Goal: Information Seeking & Learning: Understand process/instructions

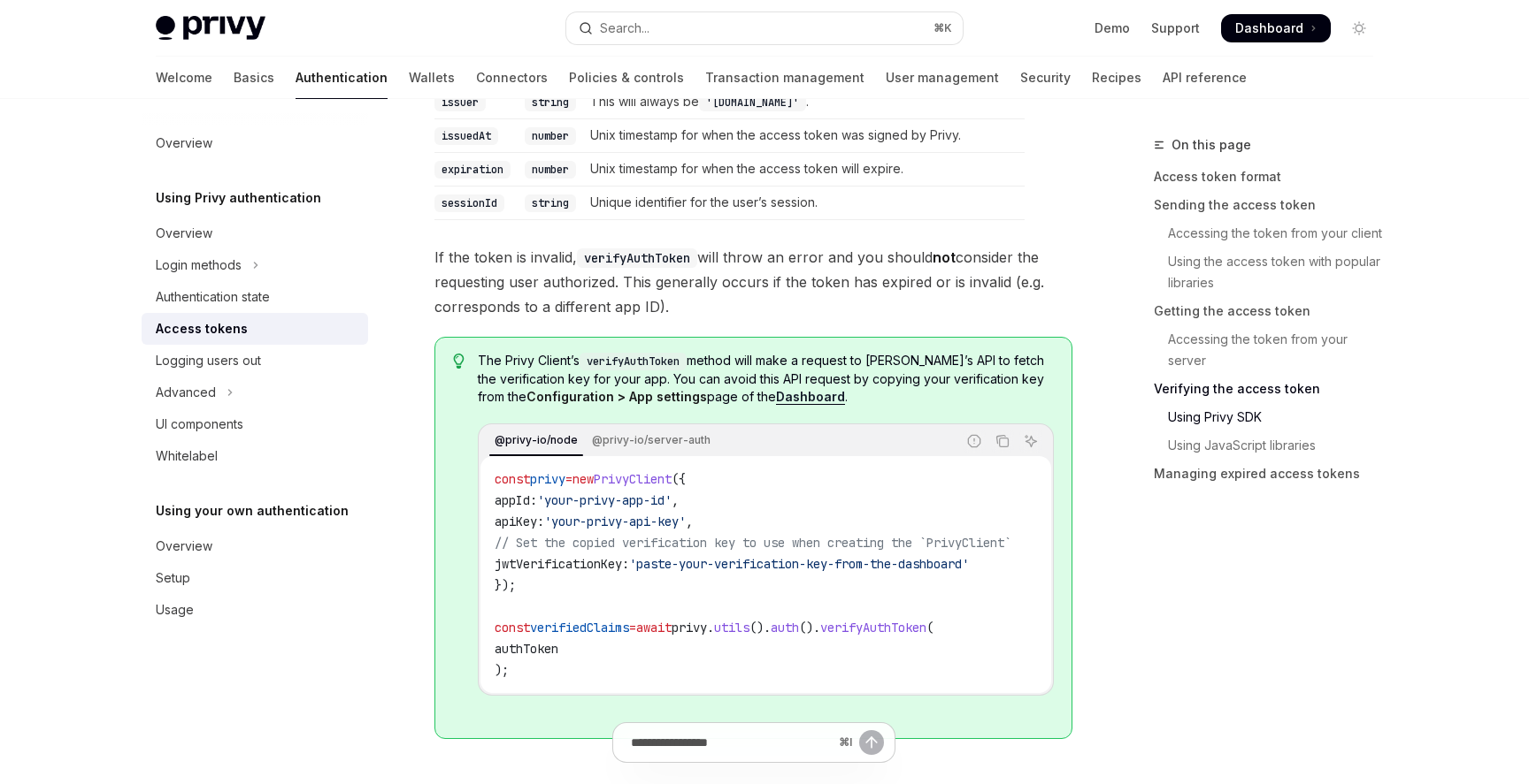
scroll to position [3323, 0]
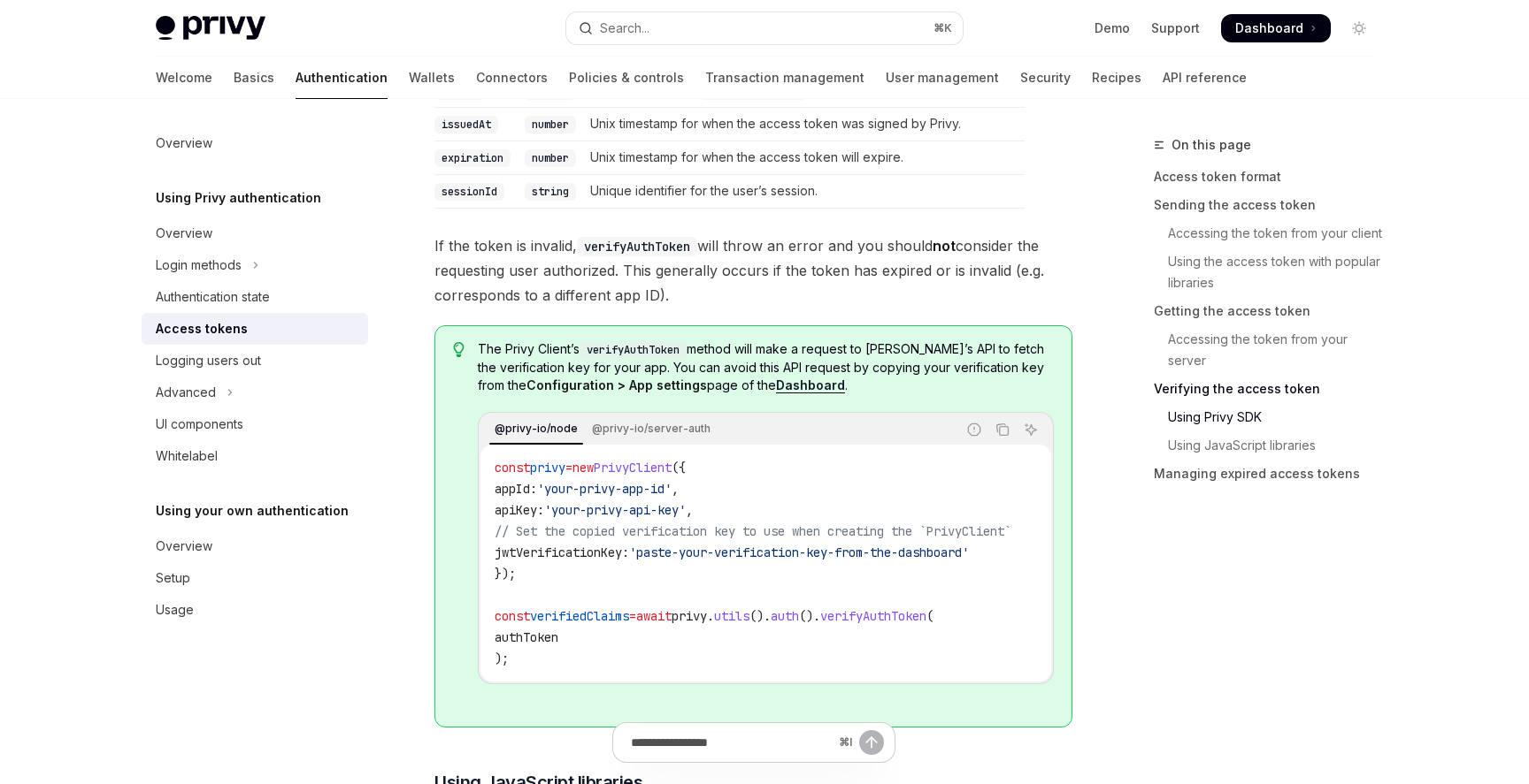
click at [1242, 23] on span "Dashboard" at bounding box center [1268, 29] width 68 height 18
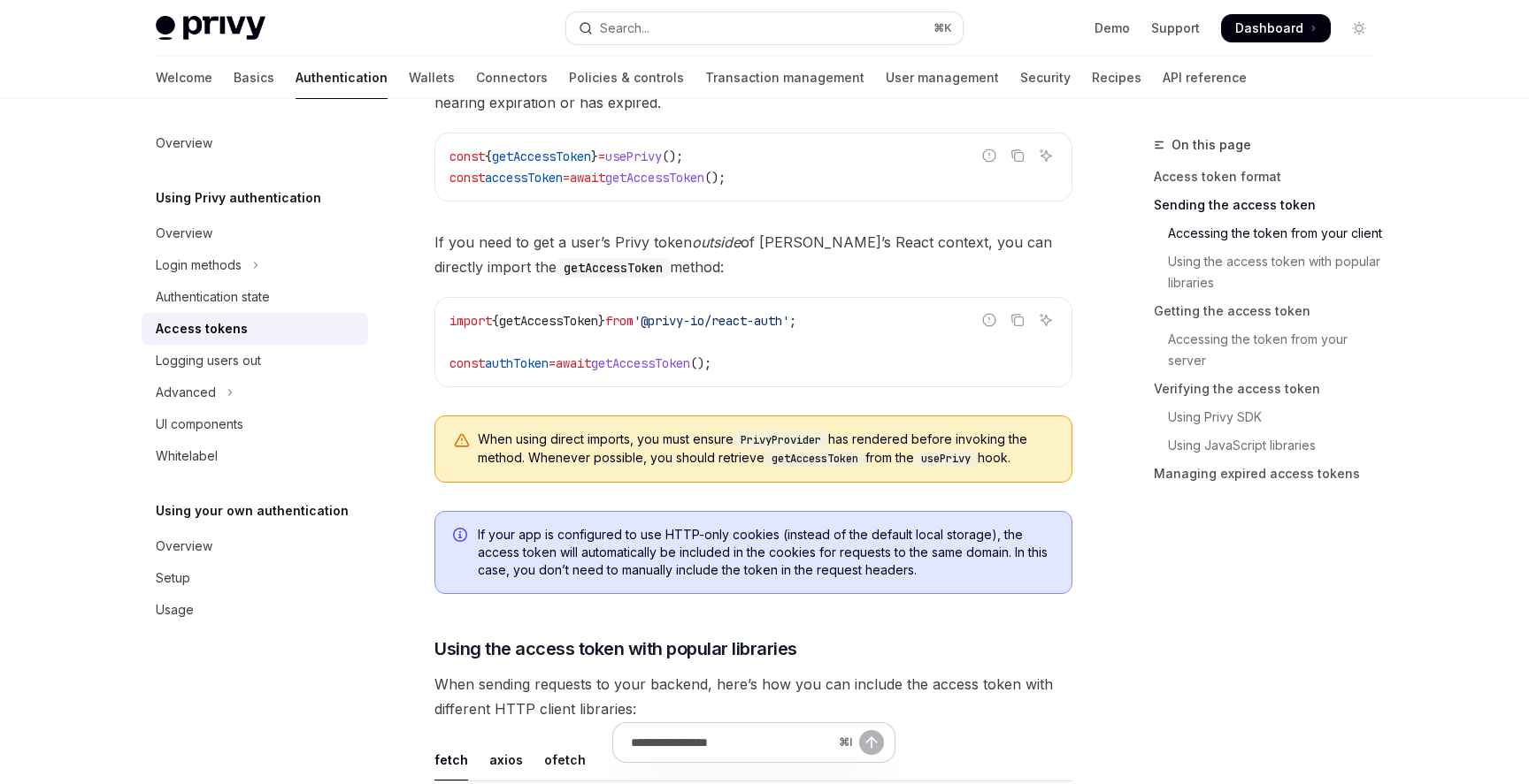
scroll to position [955, 0]
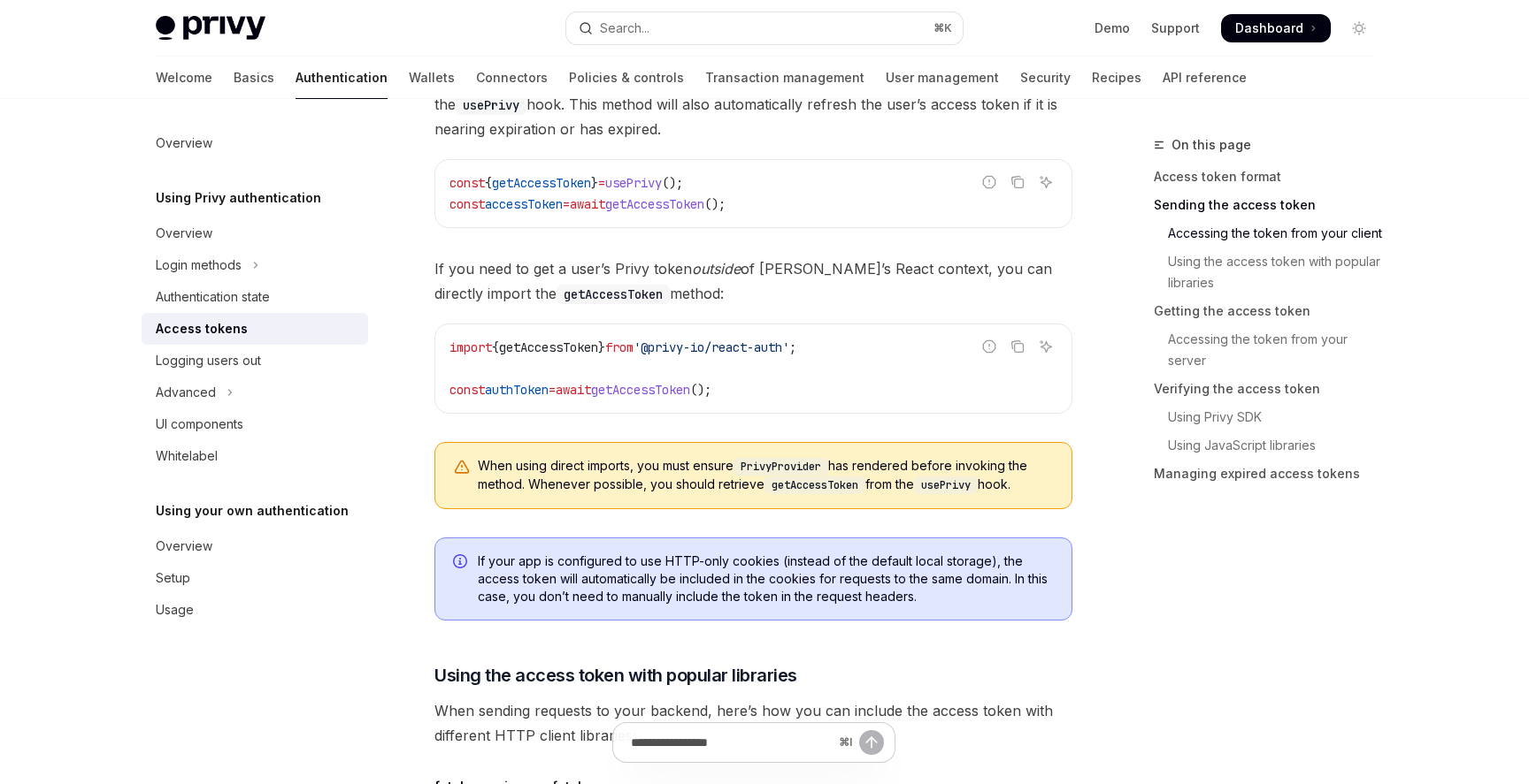
click at [693, 198] on span "getAccessToken" at bounding box center [654, 205] width 99 height 16
copy span "getAccessToken"
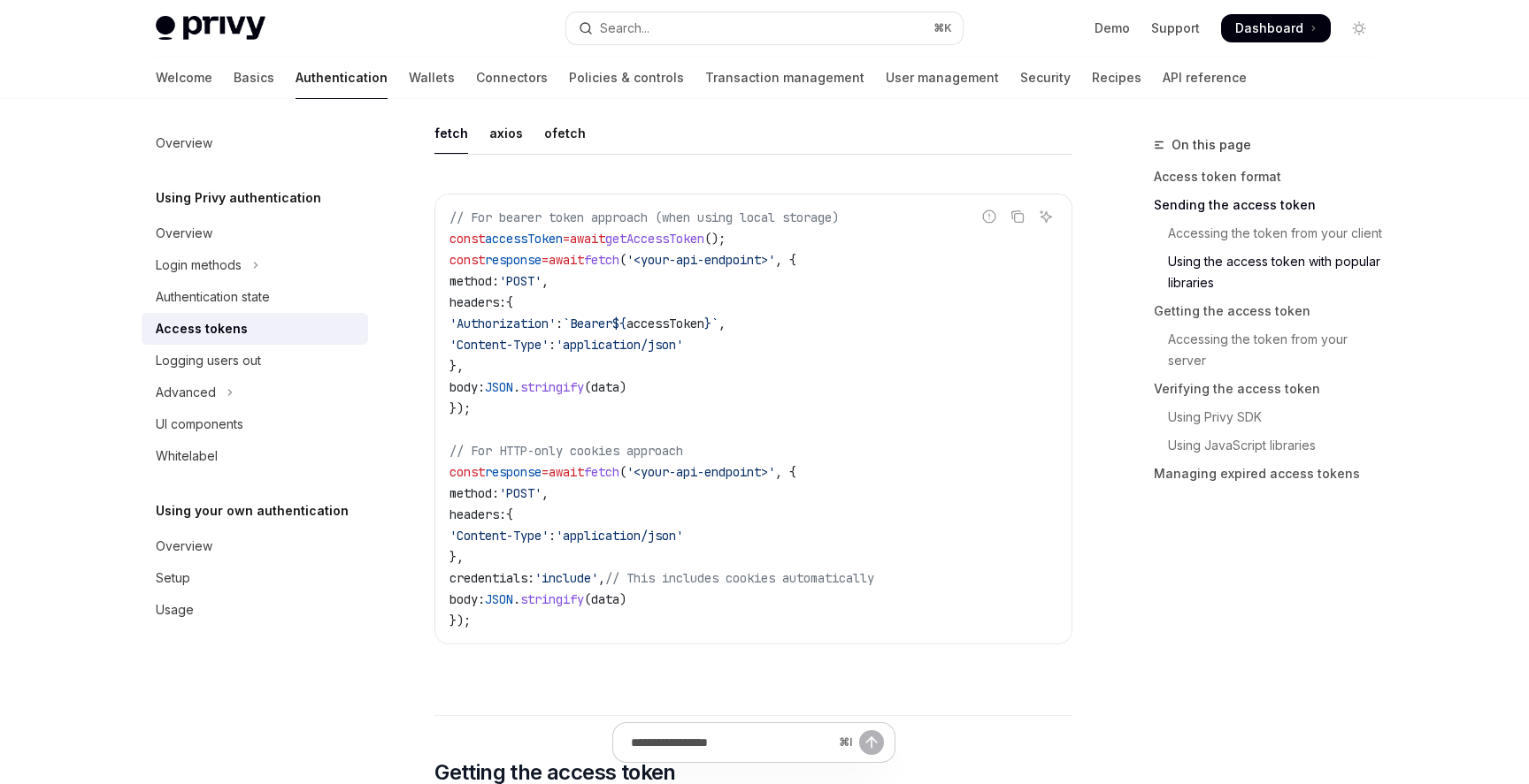
scroll to position [1600, 0]
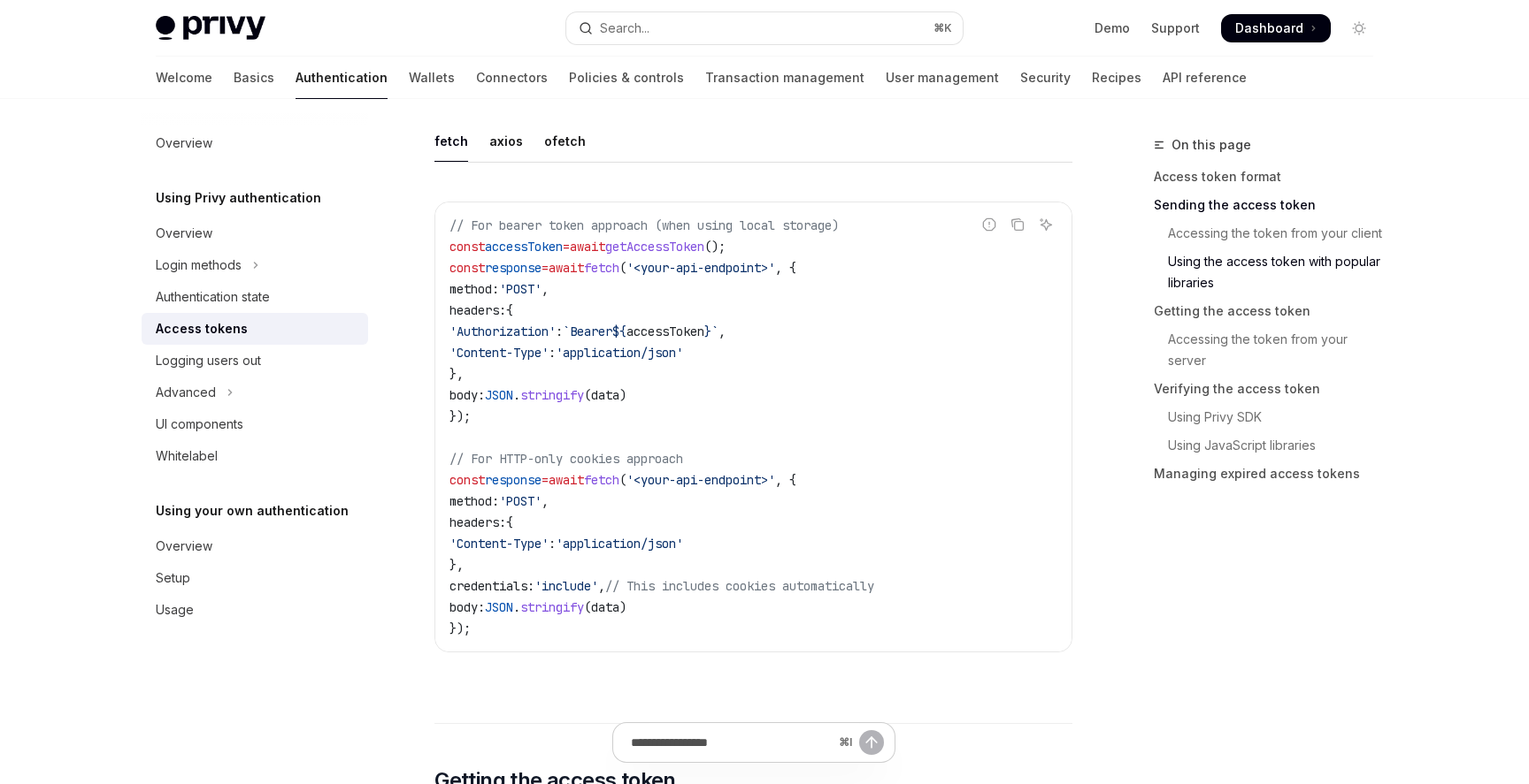
click at [722, 264] on span "'<your-api-endpoint>'" at bounding box center [700, 268] width 149 height 16
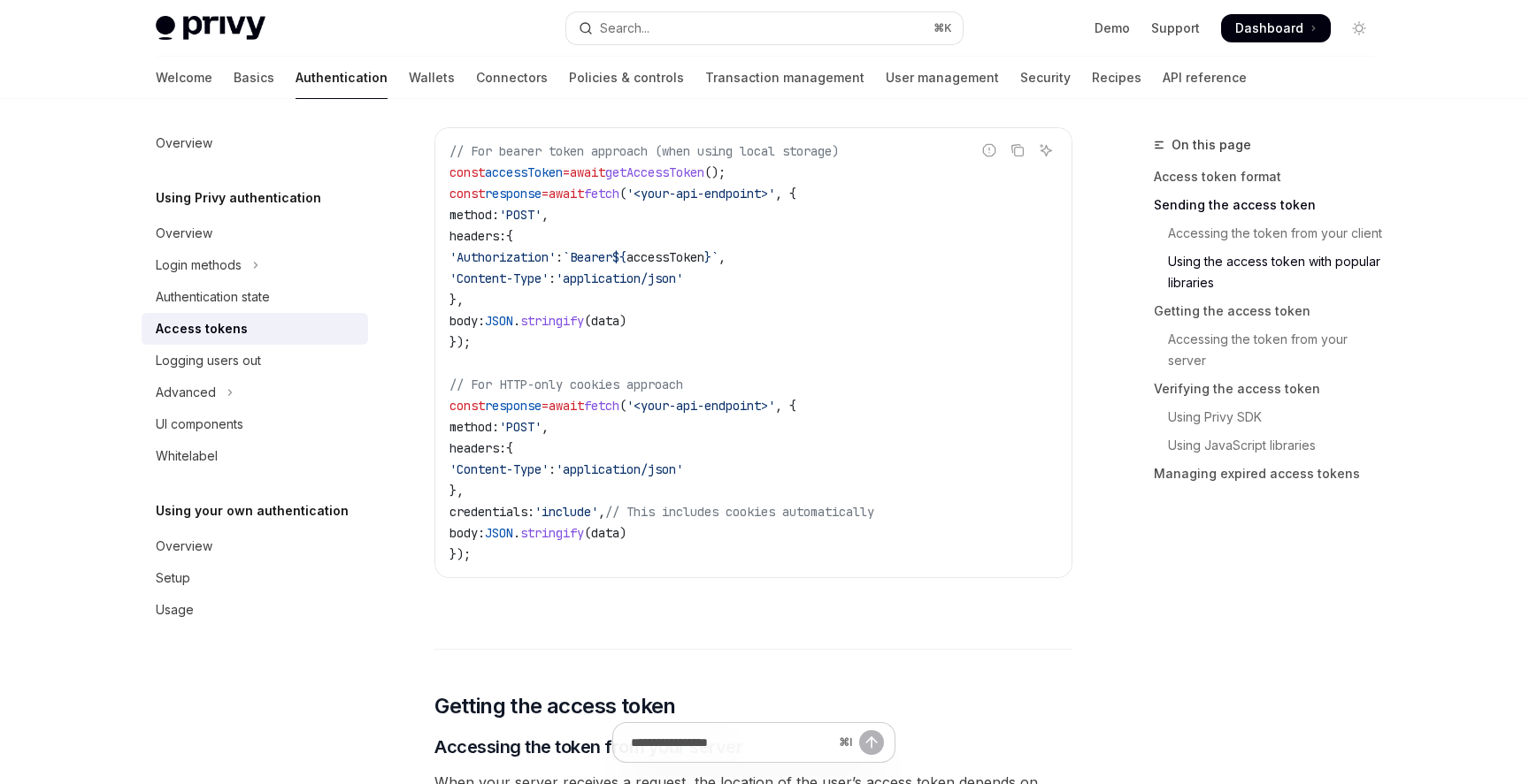
scroll to position [1678, 0]
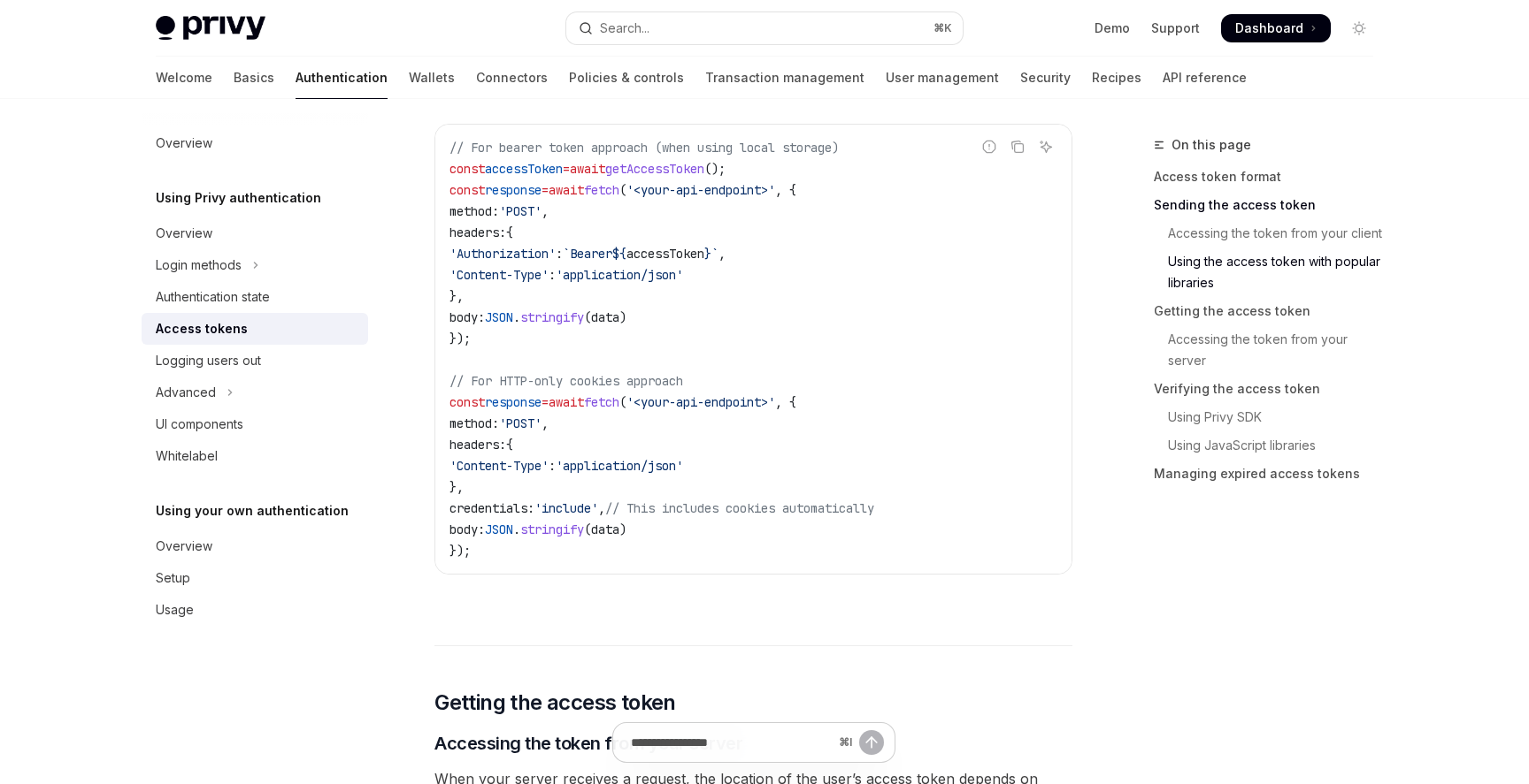
click at [778, 390] on code "// For bearer token approach (when using local storage) const accessToken = awa…" at bounding box center [753, 349] width 607 height 425
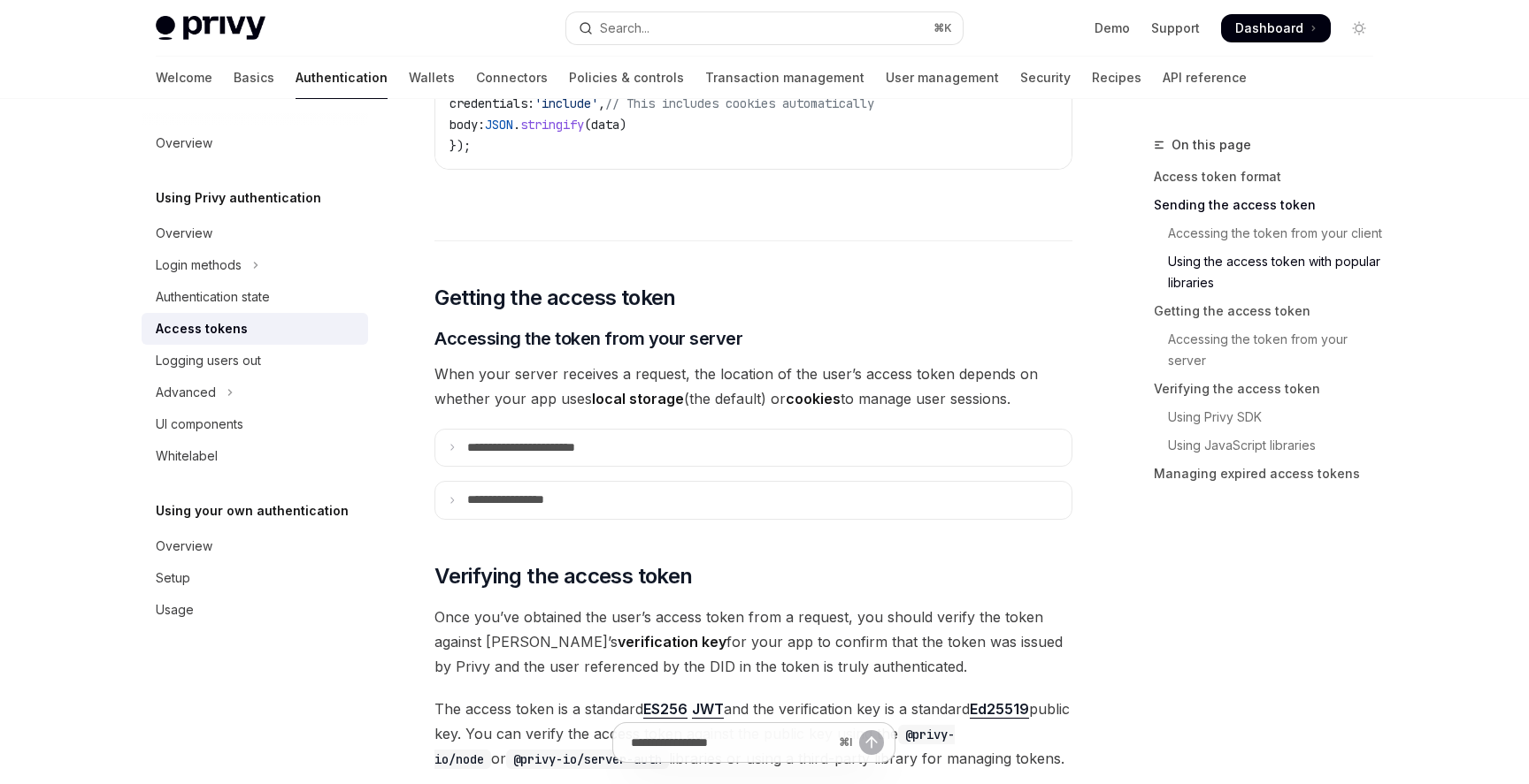
scroll to position [2117, 0]
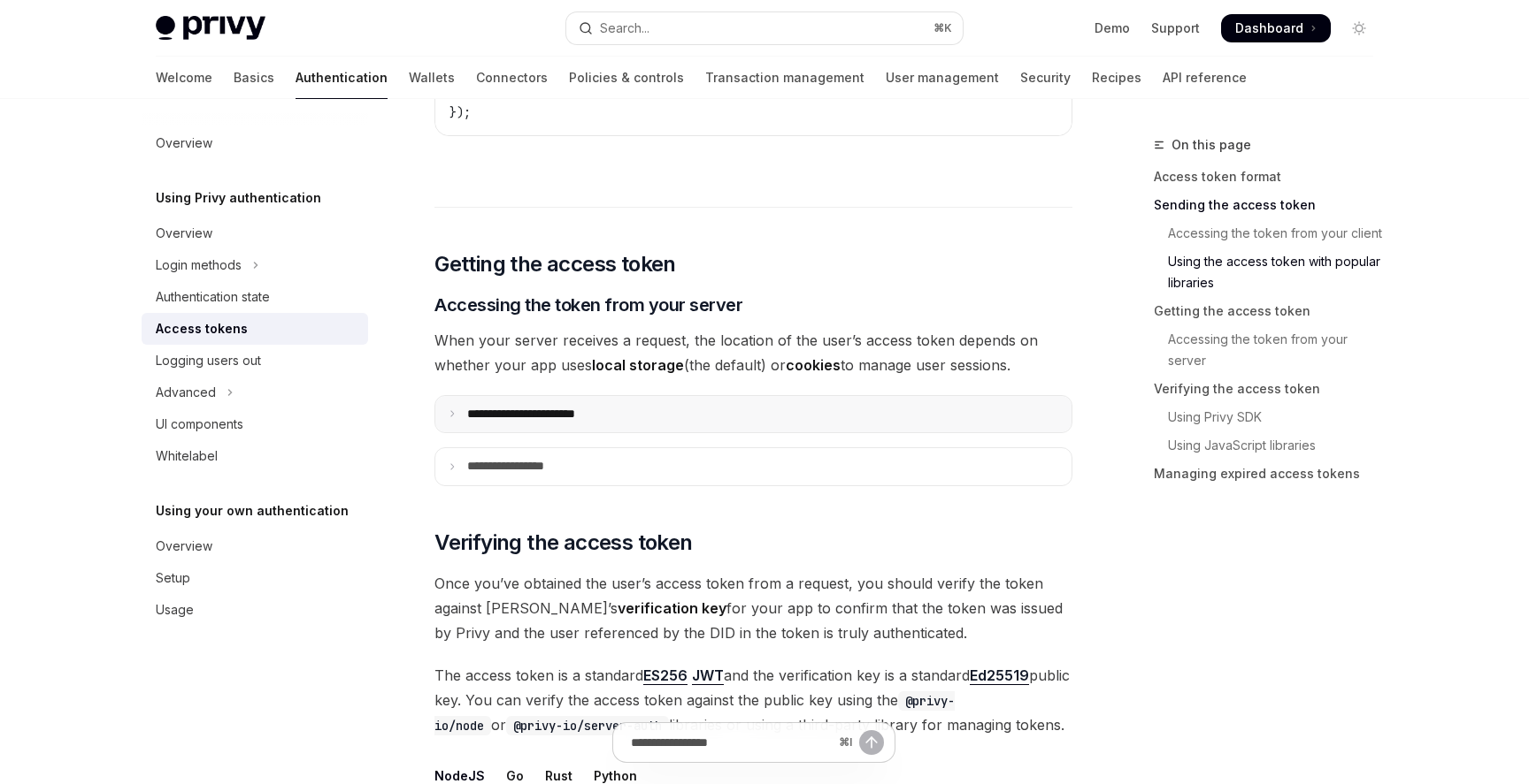
click at [734, 399] on summary "**********" at bounding box center [753, 414] width 636 height 37
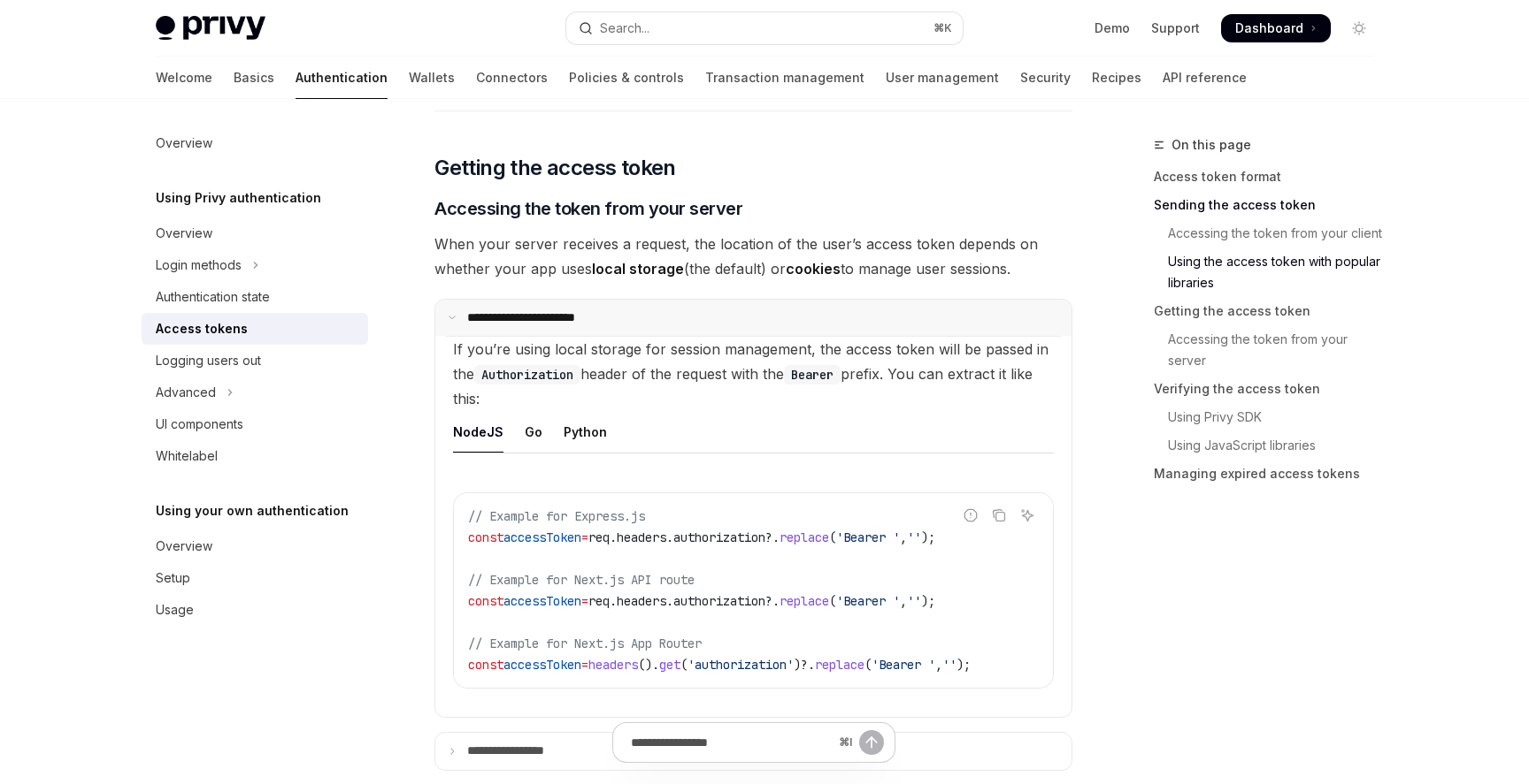
scroll to position [2268, 0]
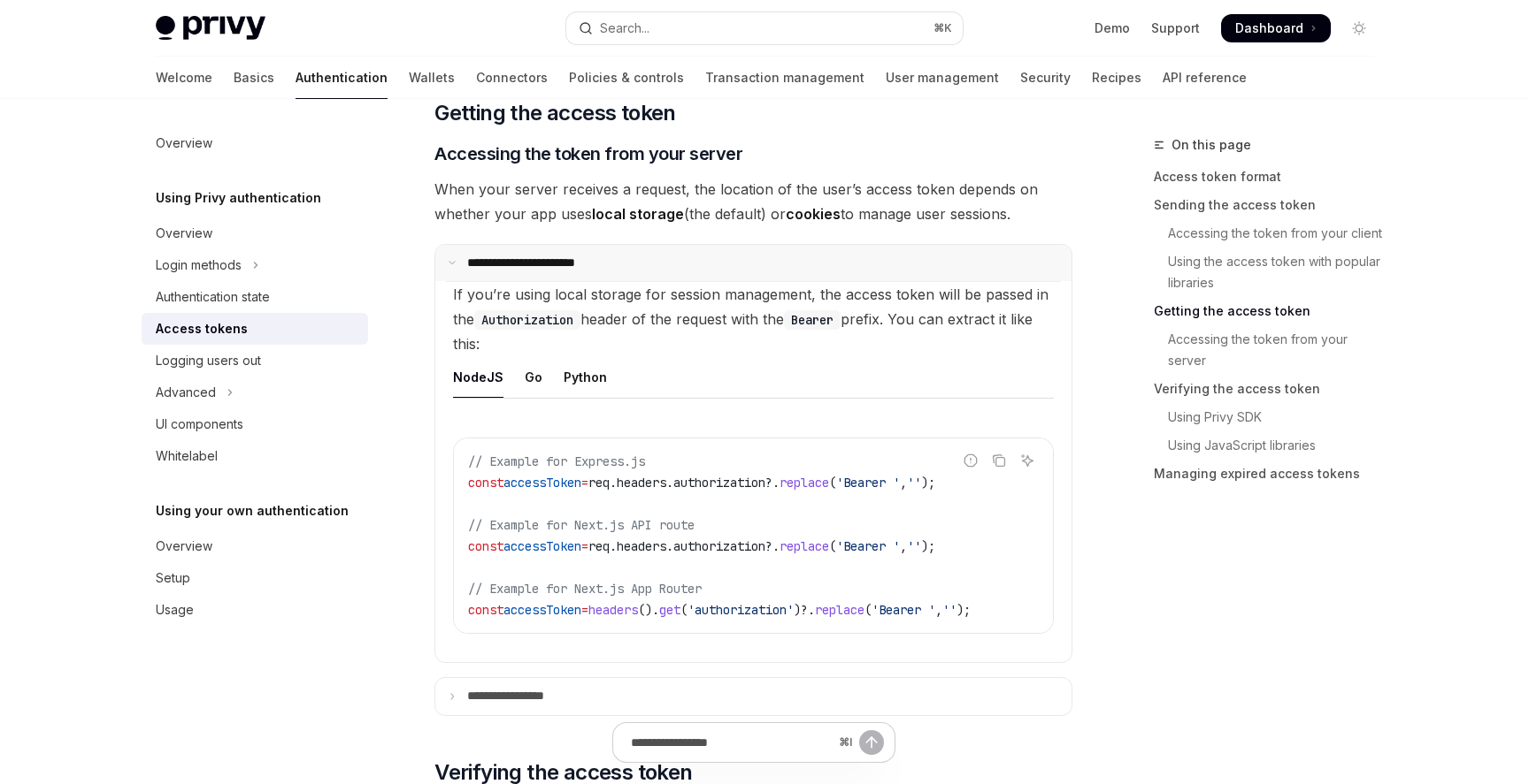
click at [693, 253] on summary "**********" at bounding box center [753, 263] width 636 height 37
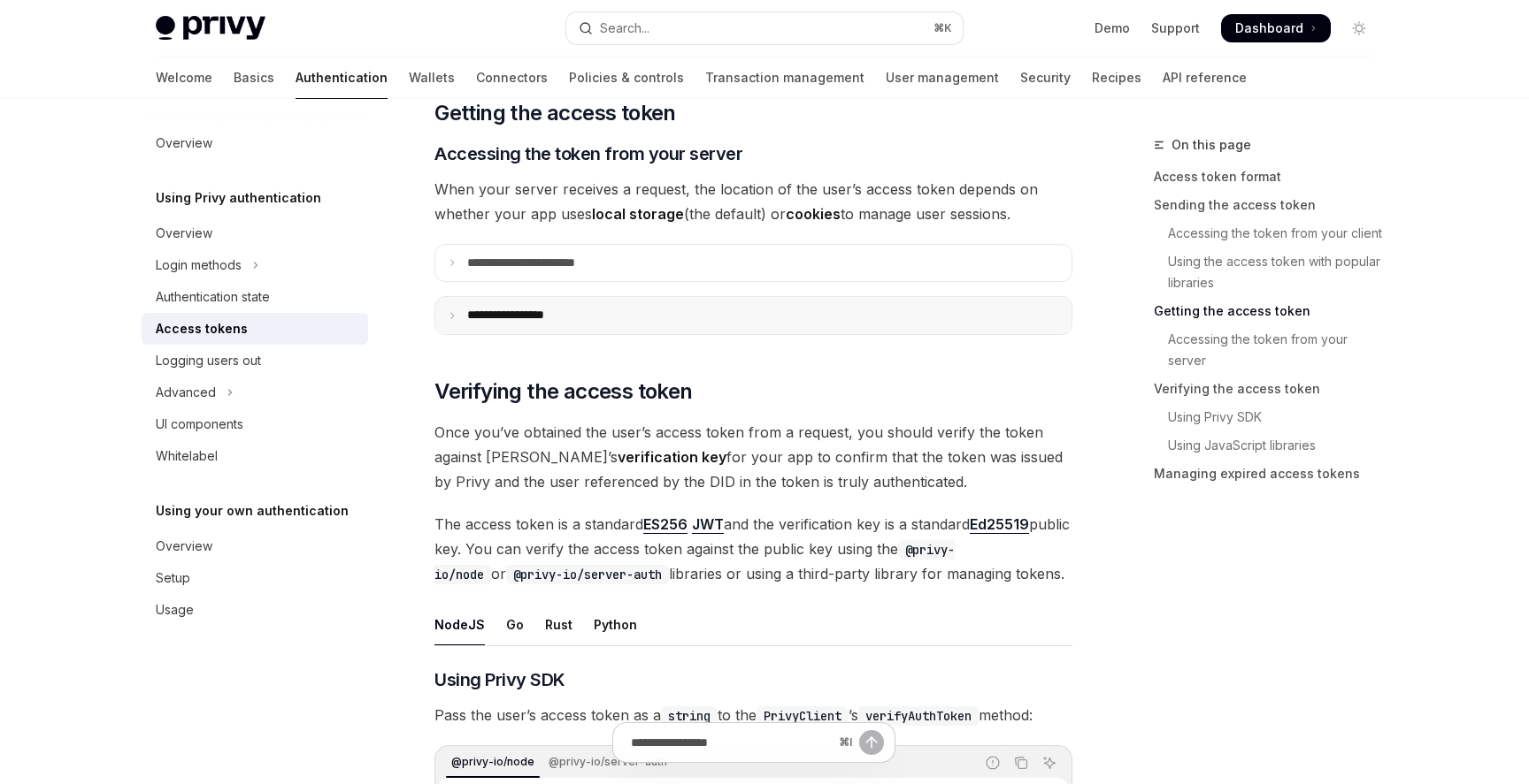
click at [663, 328] on summary "**********" at bounding box center [753, 315] width 636 height 37
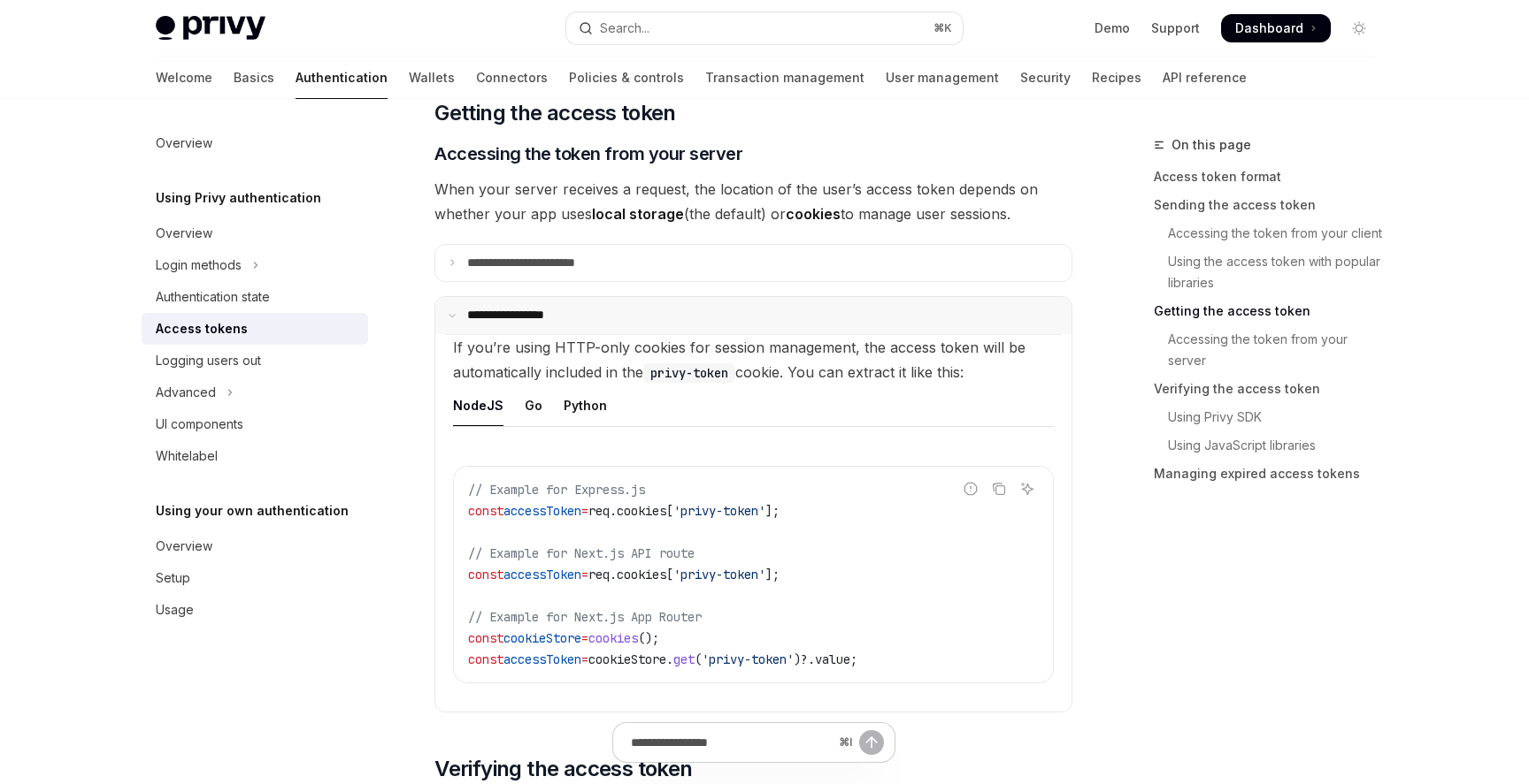
click at [663, 328] on summary "**********" at bounding box center [753, 315] width 636 height 37
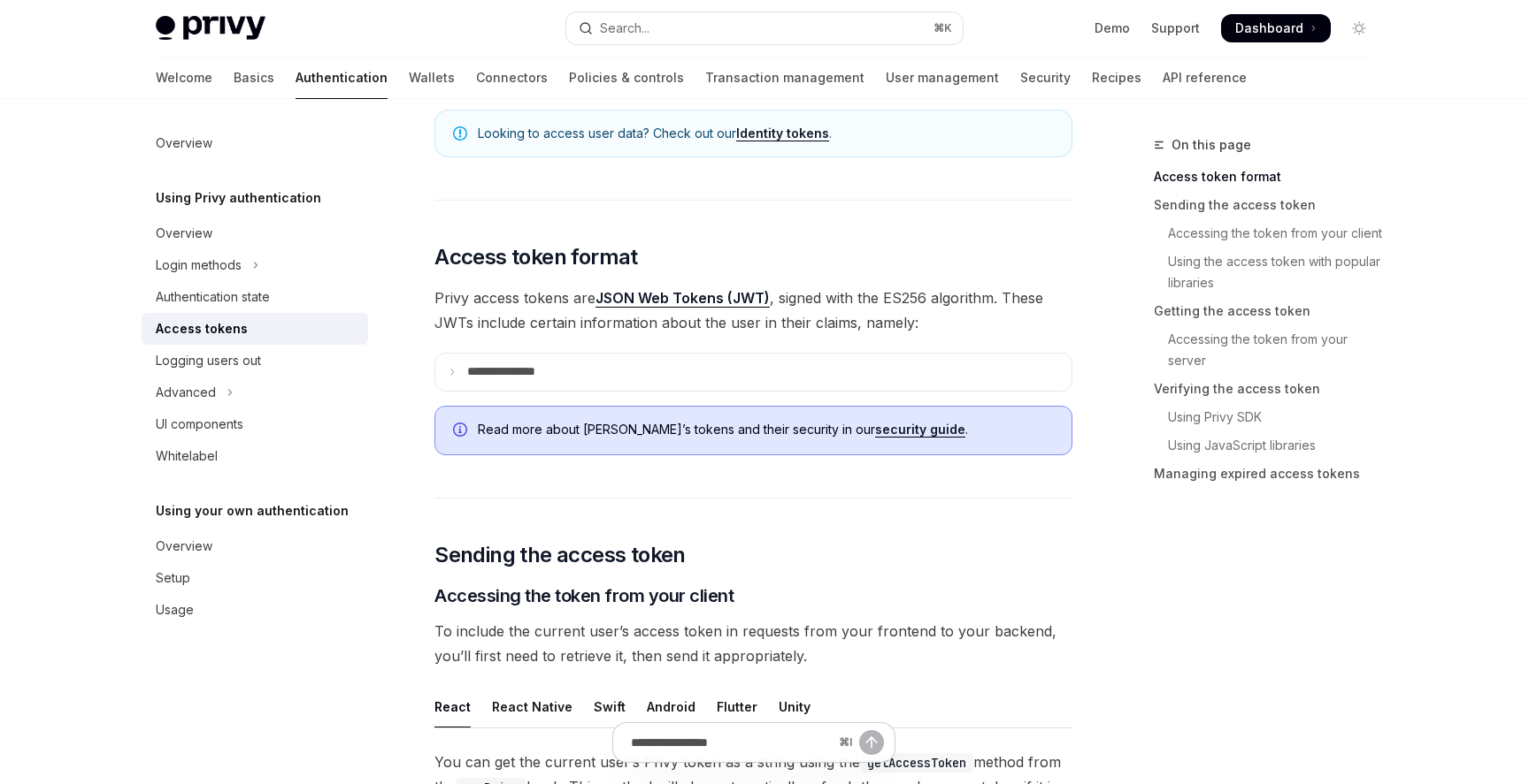
scroll to position [265, 0]
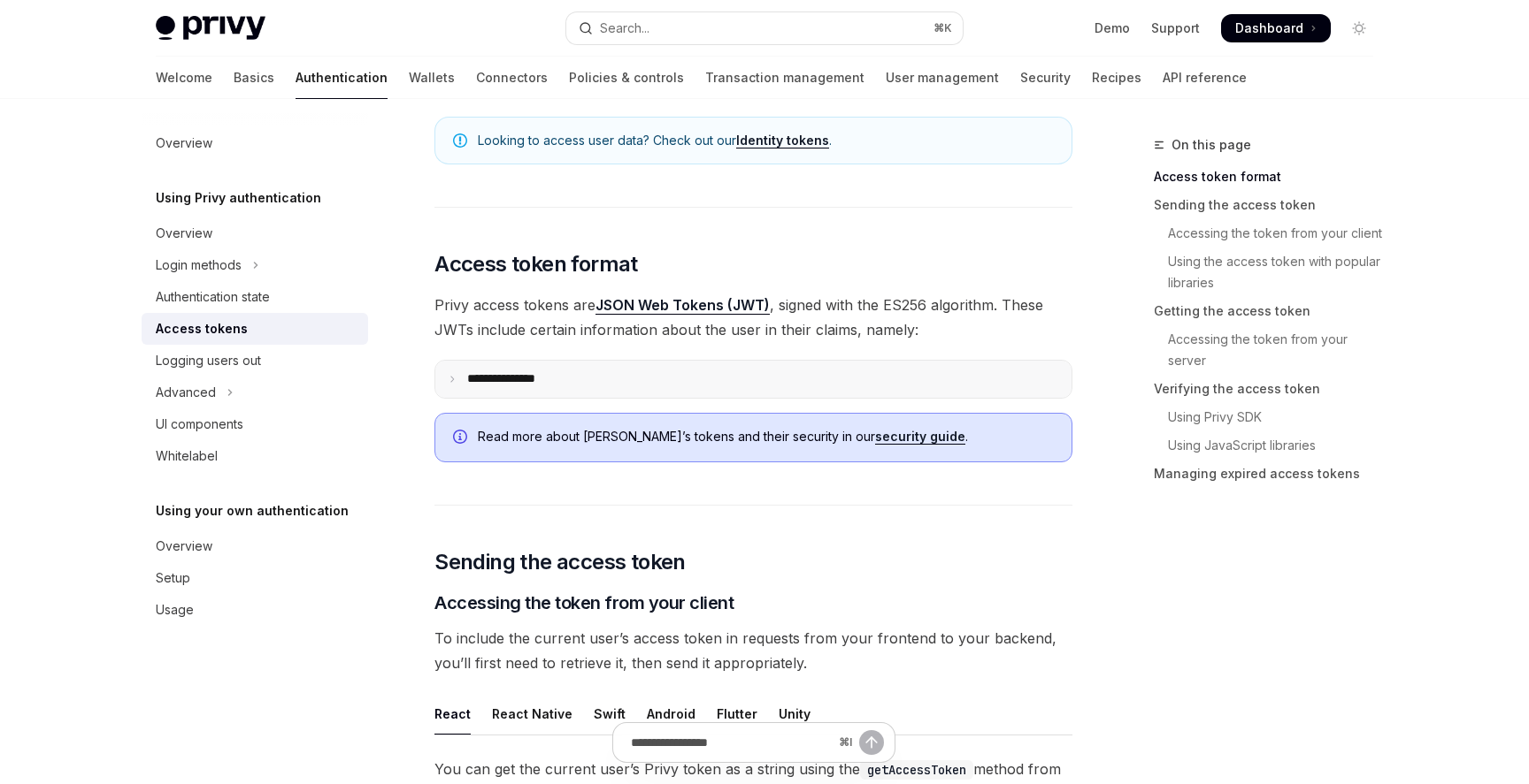
click at [1002, 374] on summary "**********" at bounding box center [753, 379] width 636 height 37
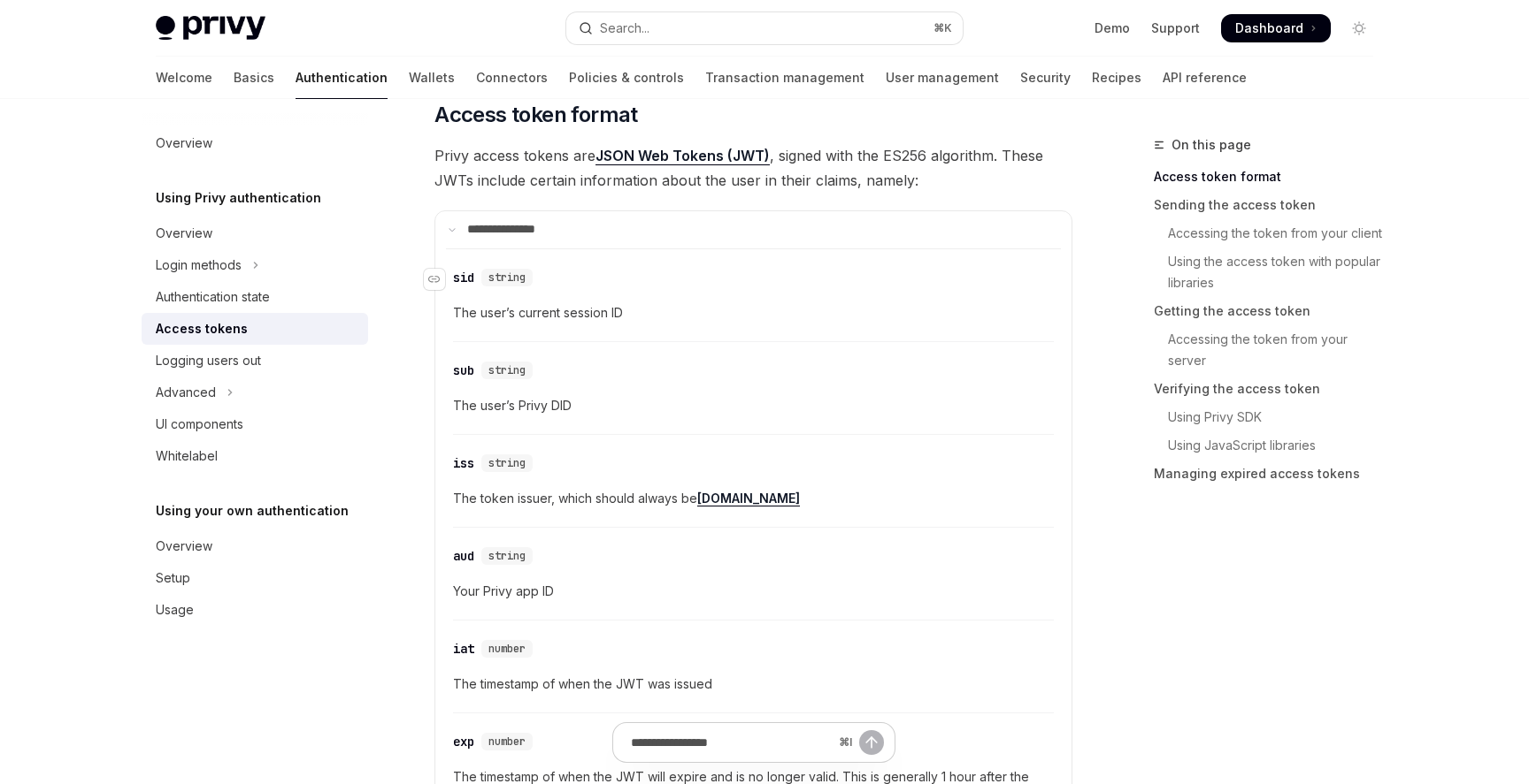
scroll to position [408, 0]
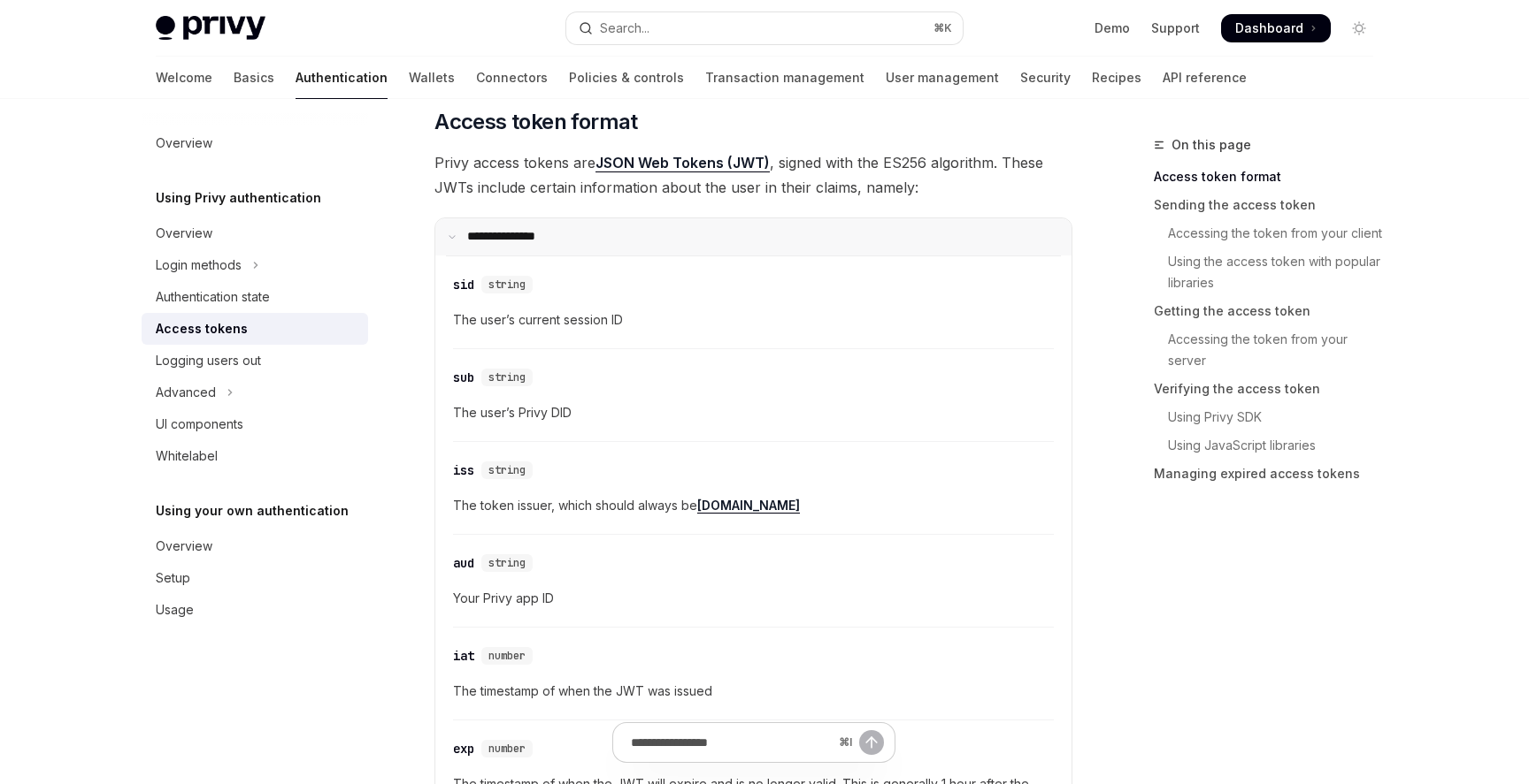
click at [927, 243] on summary "**********" at bounding box center [753, 236] width 636 height 37
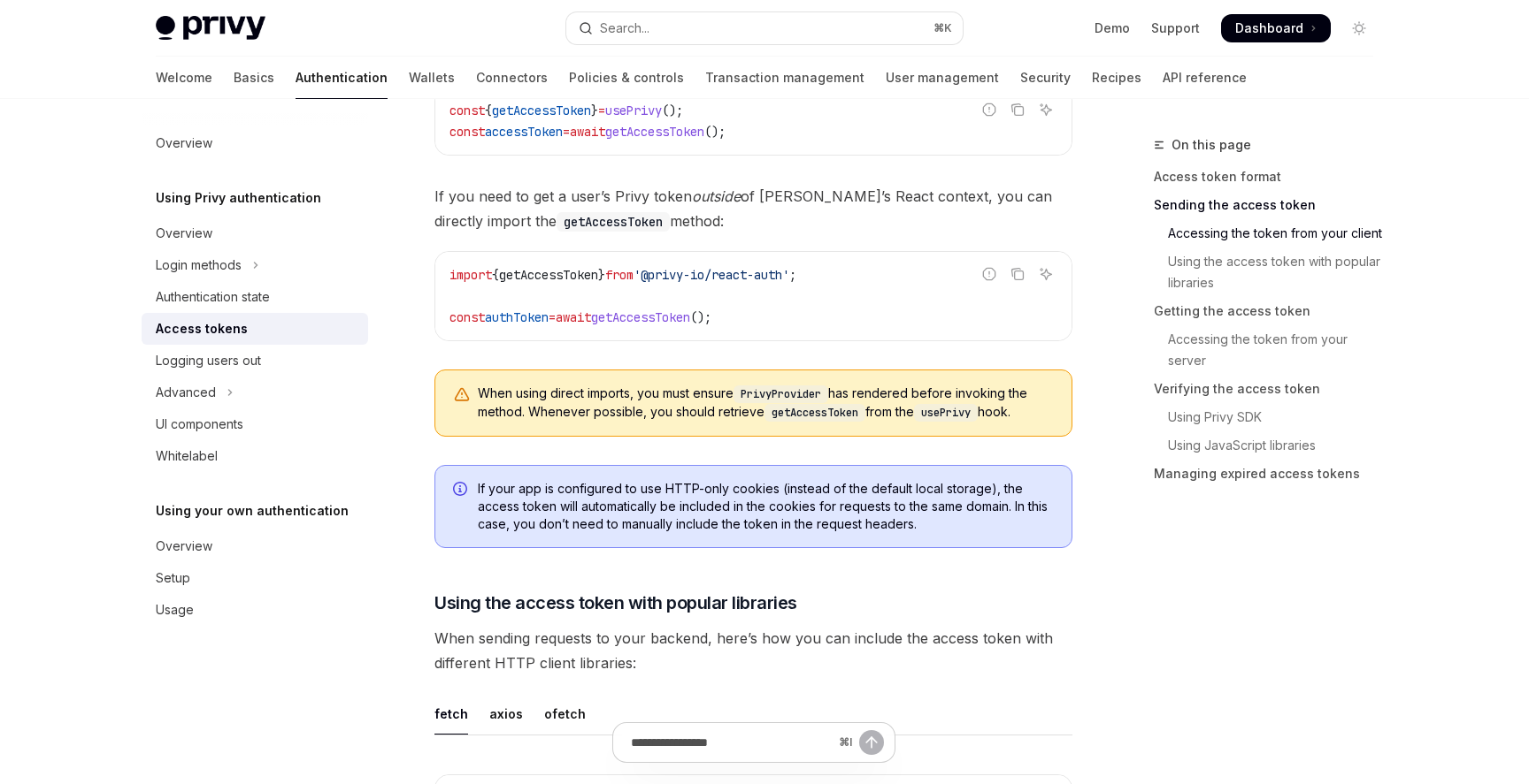
scroll to position [965, 0]
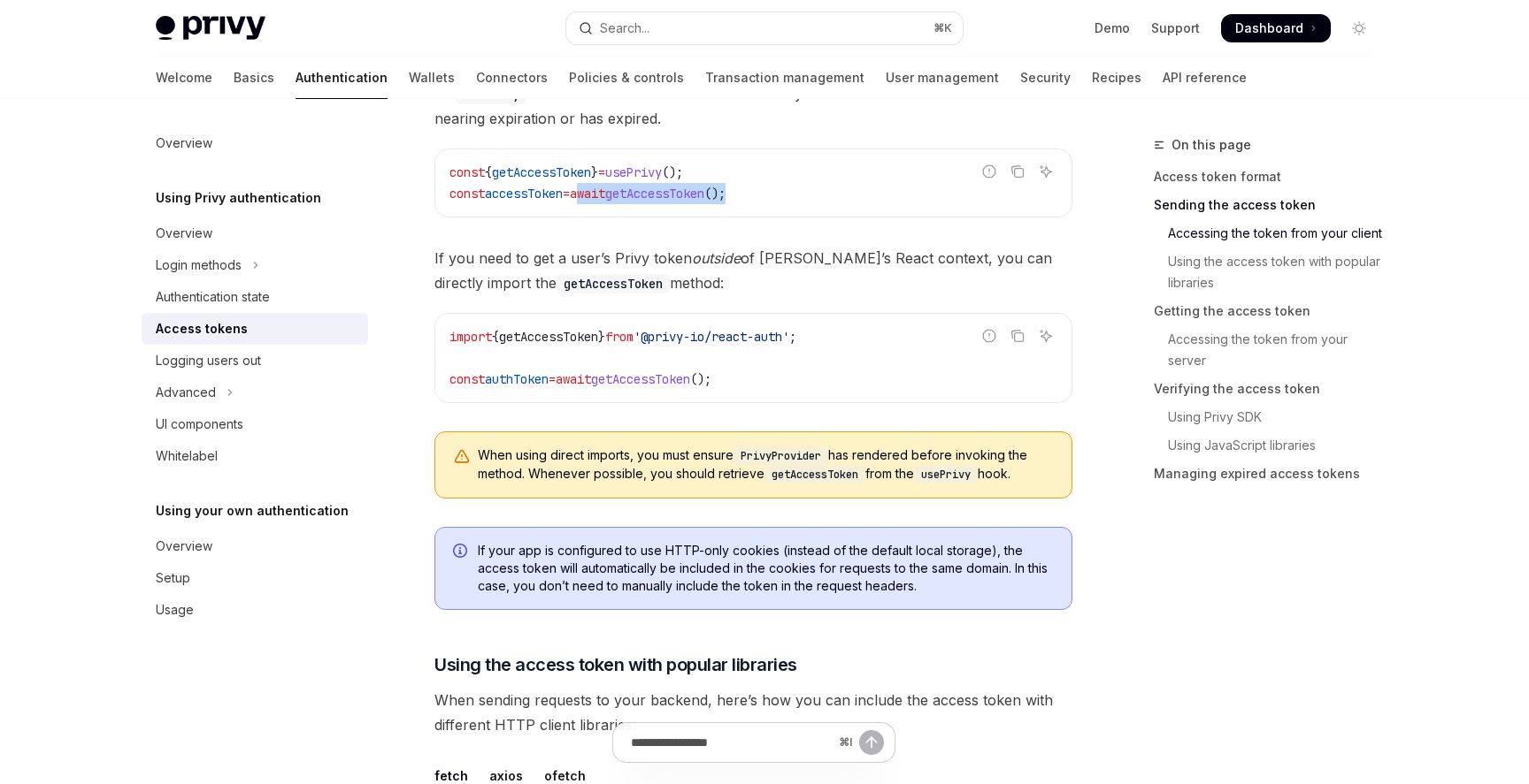
drag, startPoint x: 781, startPoint y: 194, endPoint x: 598, endPoint y: 196, distance: 183.0
click at [598, 196] on code "const { getAccessToken } = usePrivy (); const accessToken = await getAccessToke…" at bounding box center [753, 182] width 607 height 42
copy span "await getAccessToken ();"
click at [659, 187] on span "getAccessToken" at bounding box center [654, 194] width 99 height 16
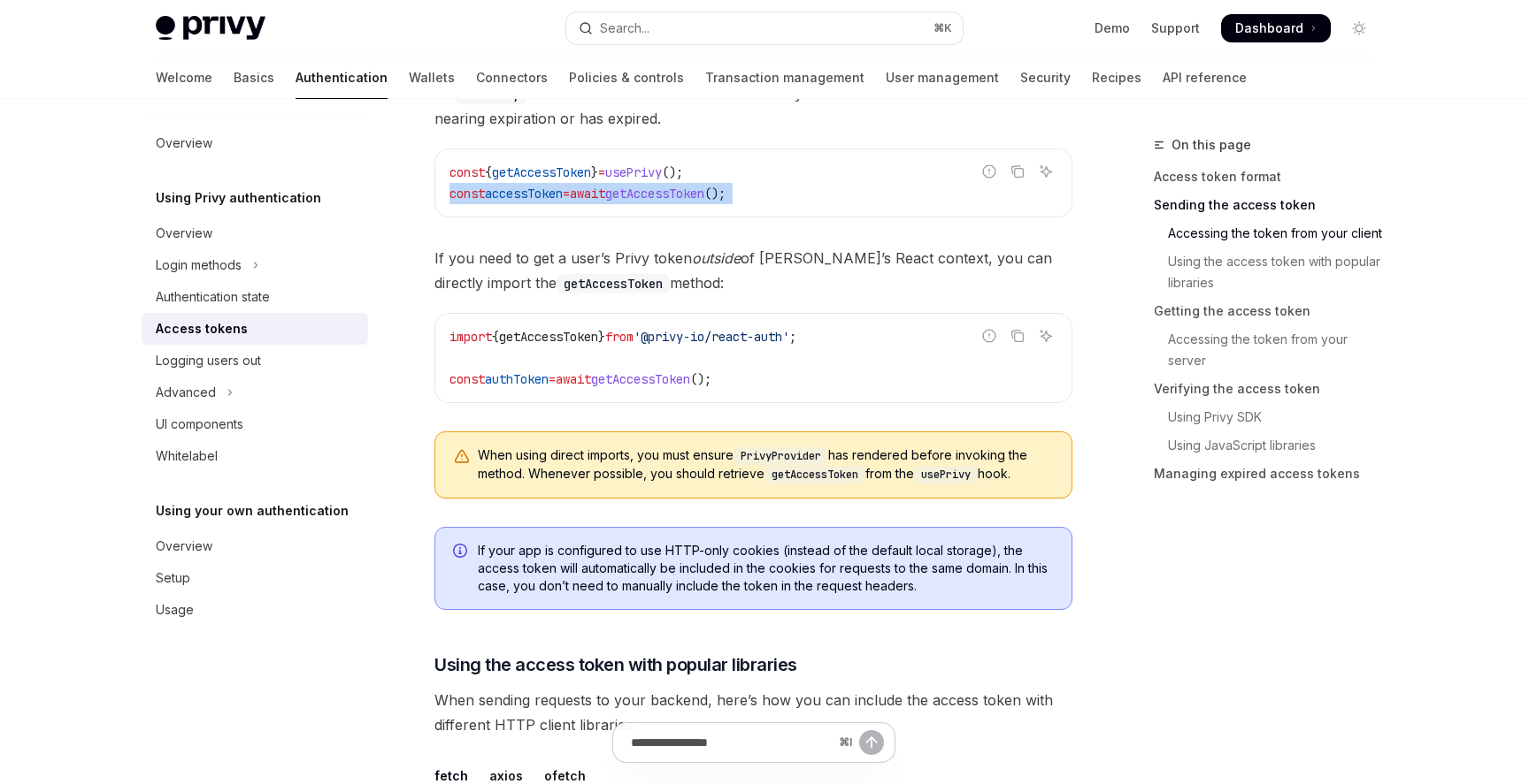
click at [659, 187] on span "getAccessToken" at bounding box center [654, 194] width 99 height 16
copy code "const accessToken = await getAccessToken ();"
click at [659, 187] on span "getAccessToken" at bounding box center [654, 194] width 99 height 16
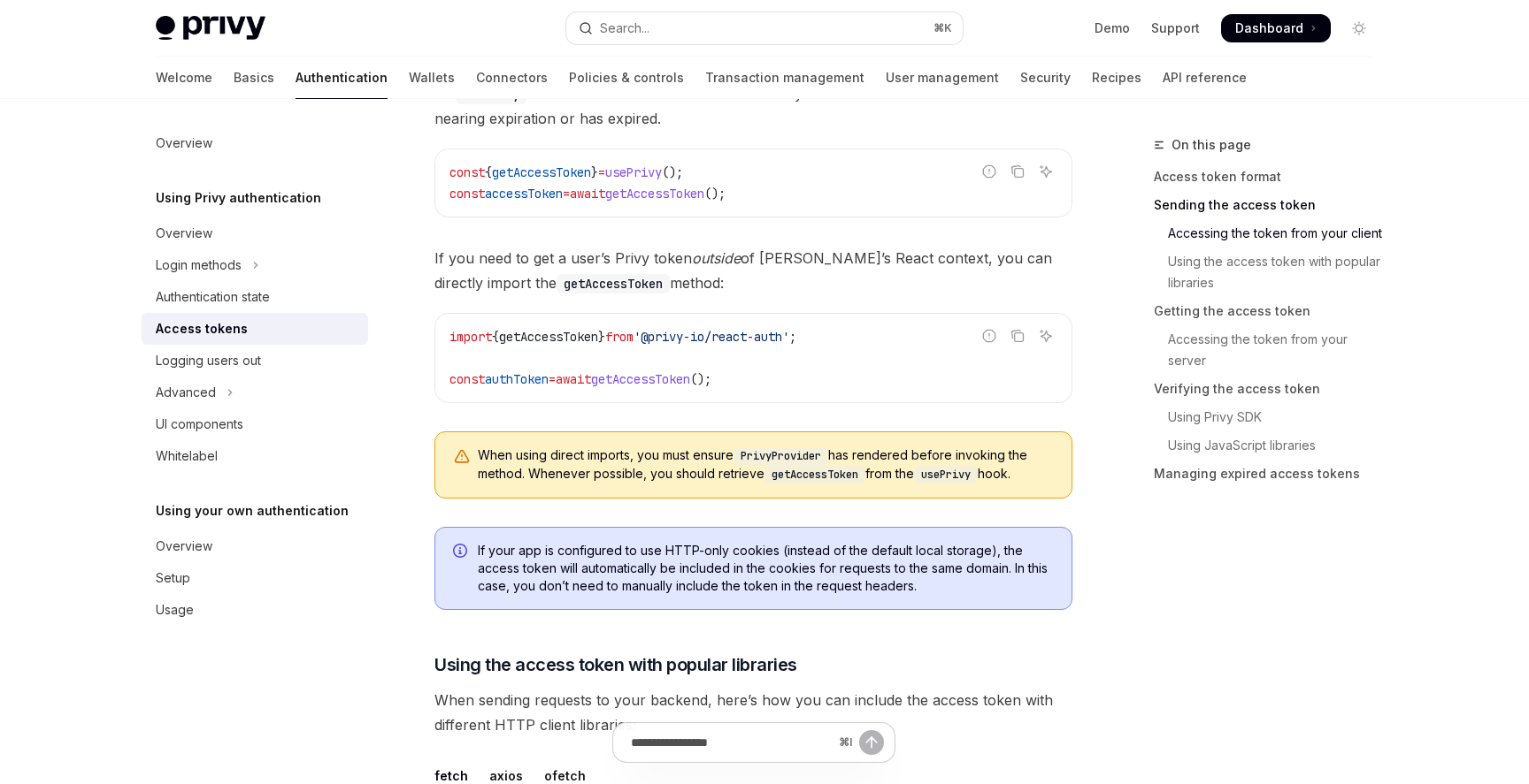
click at [697, 186] on span "getAccessToken" at bounding box center [654, 194] width 99 height 16
click at [1019, 165] on icon "Copy the contents from the code block" at bounding box center [1016, 169] width 9 height 8
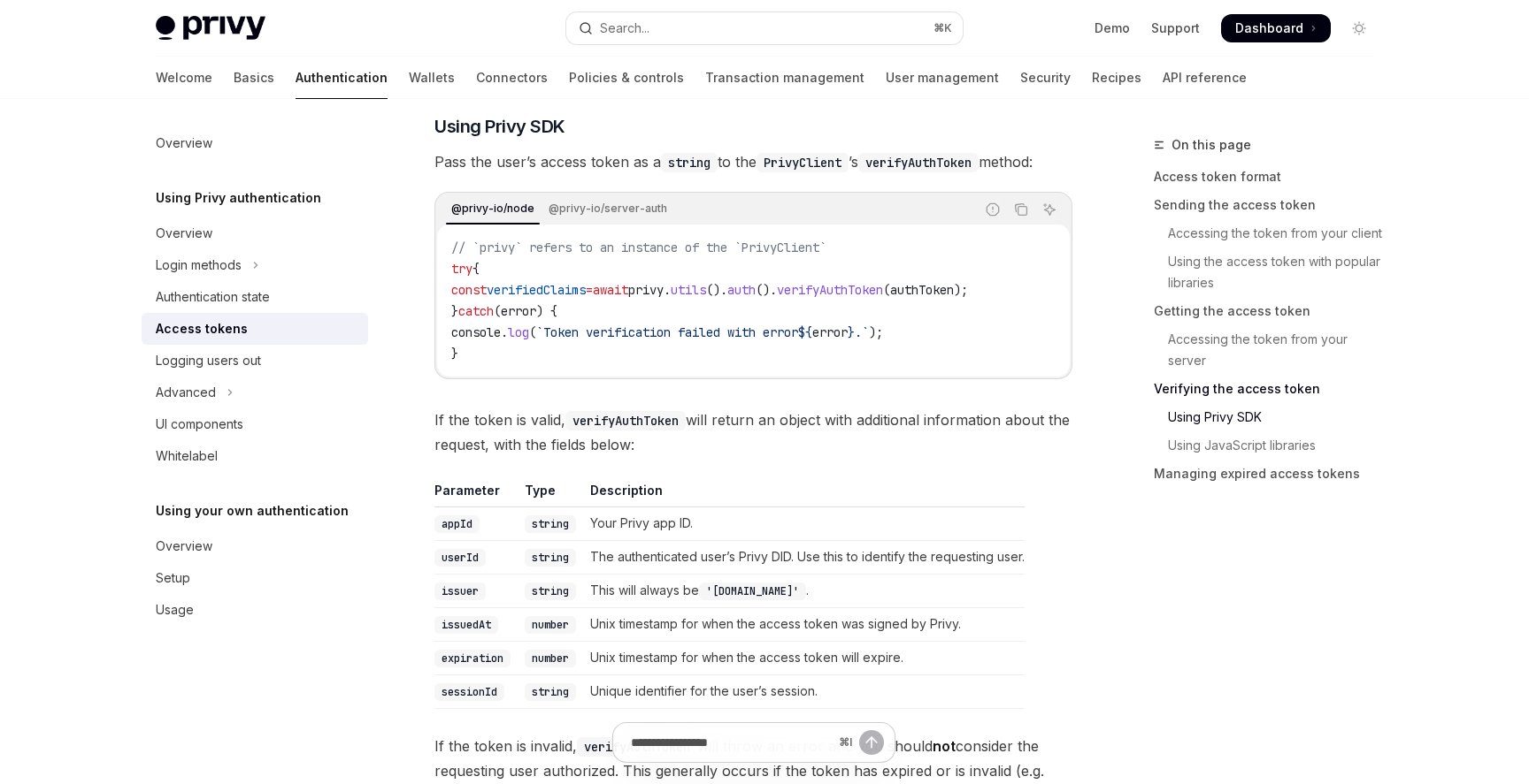
scroll to position [2831, 0]
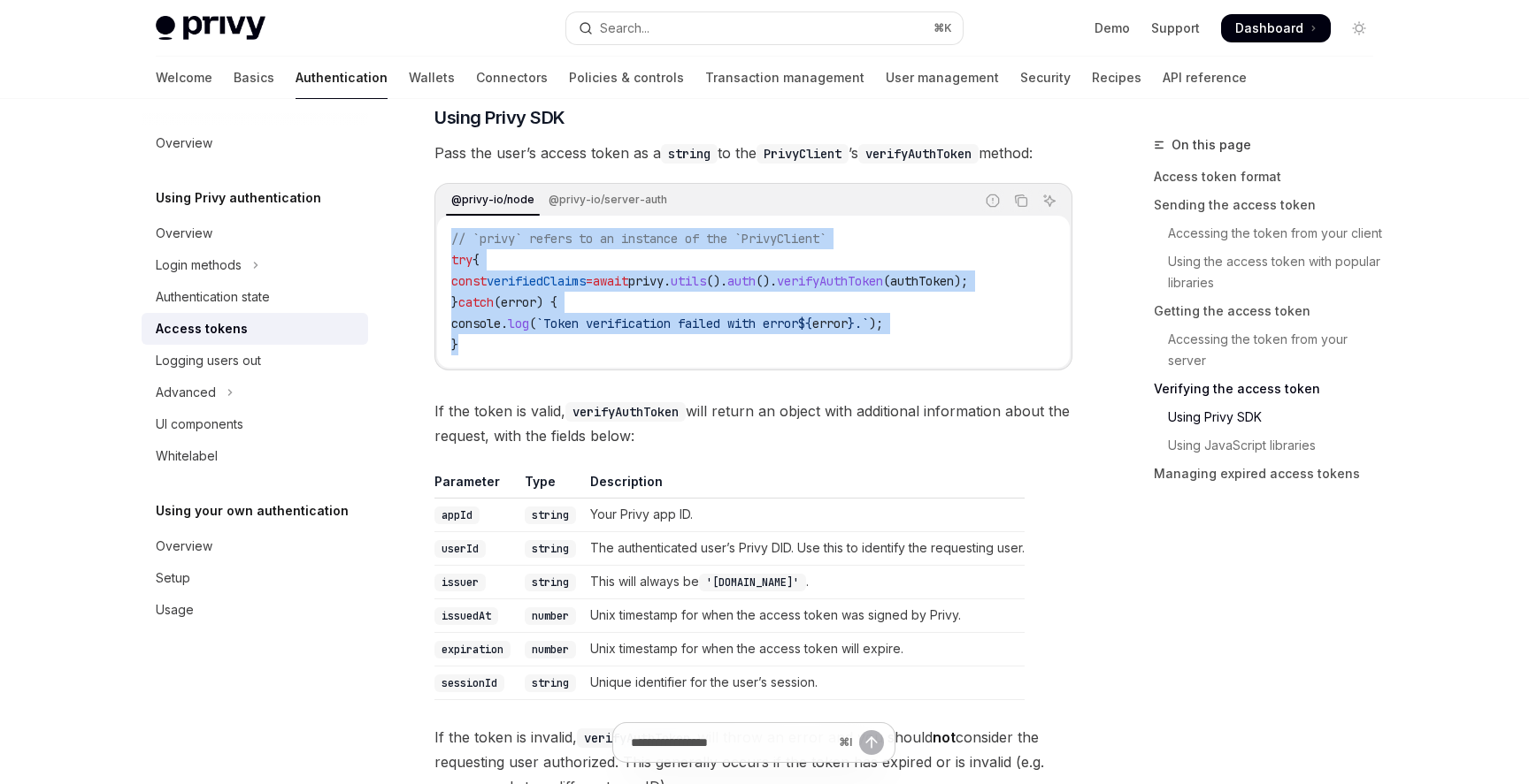
drag, startPoint x: 626, startPoint y: 357, endPoint x: 418, endPoint y: 226, distance: 245.8
click at [418, 226] on div "**********" at bounding box center [588, 29] width 977 height 5452
copy code "// `privy` refers to an instance of the `PrivyClient` try { const verifiedClaim…"
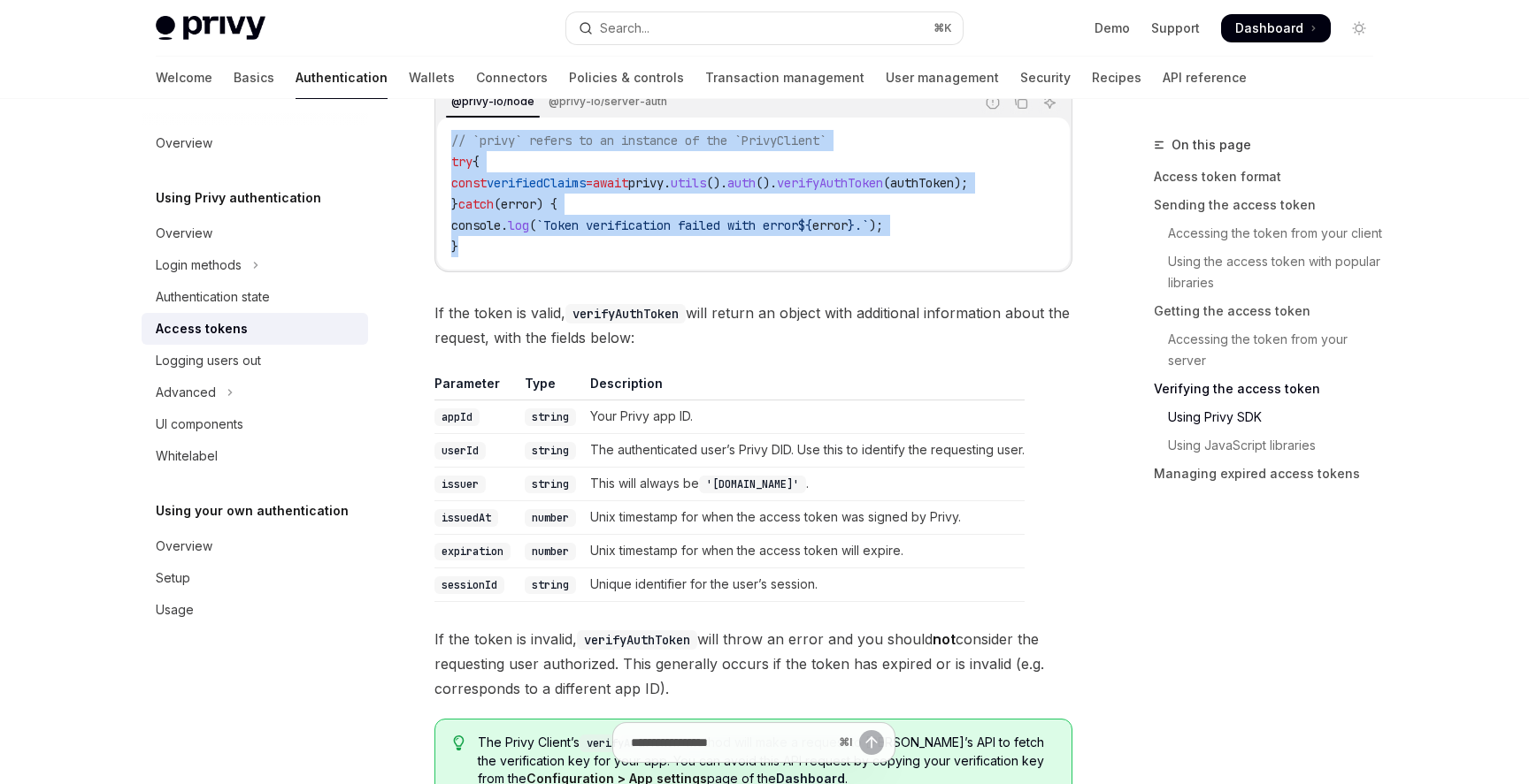
scroll to position [2781, 0]
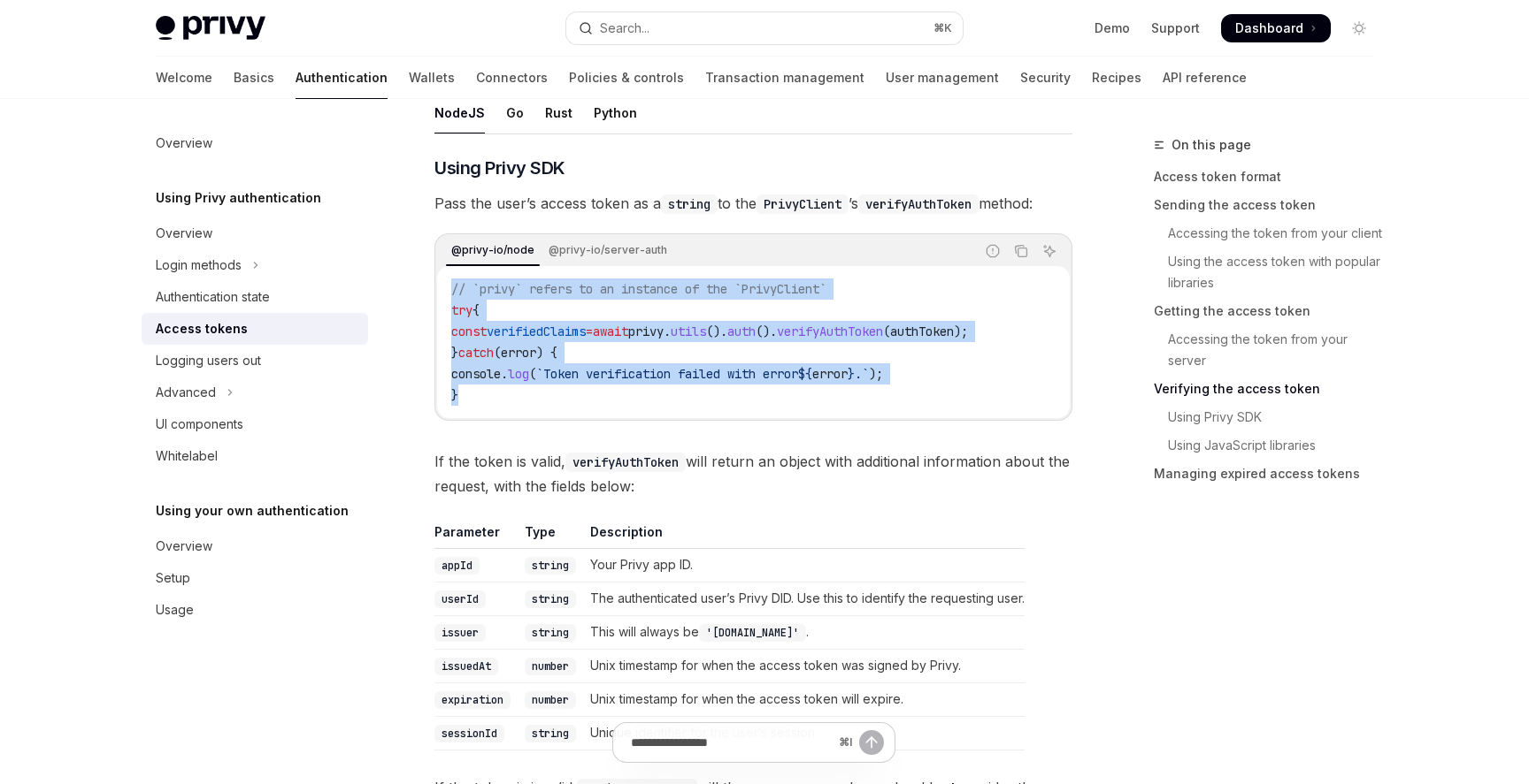
copy code "// `privy` refers to an instance of the `PrivyClient` try { const verifiedClaim…"
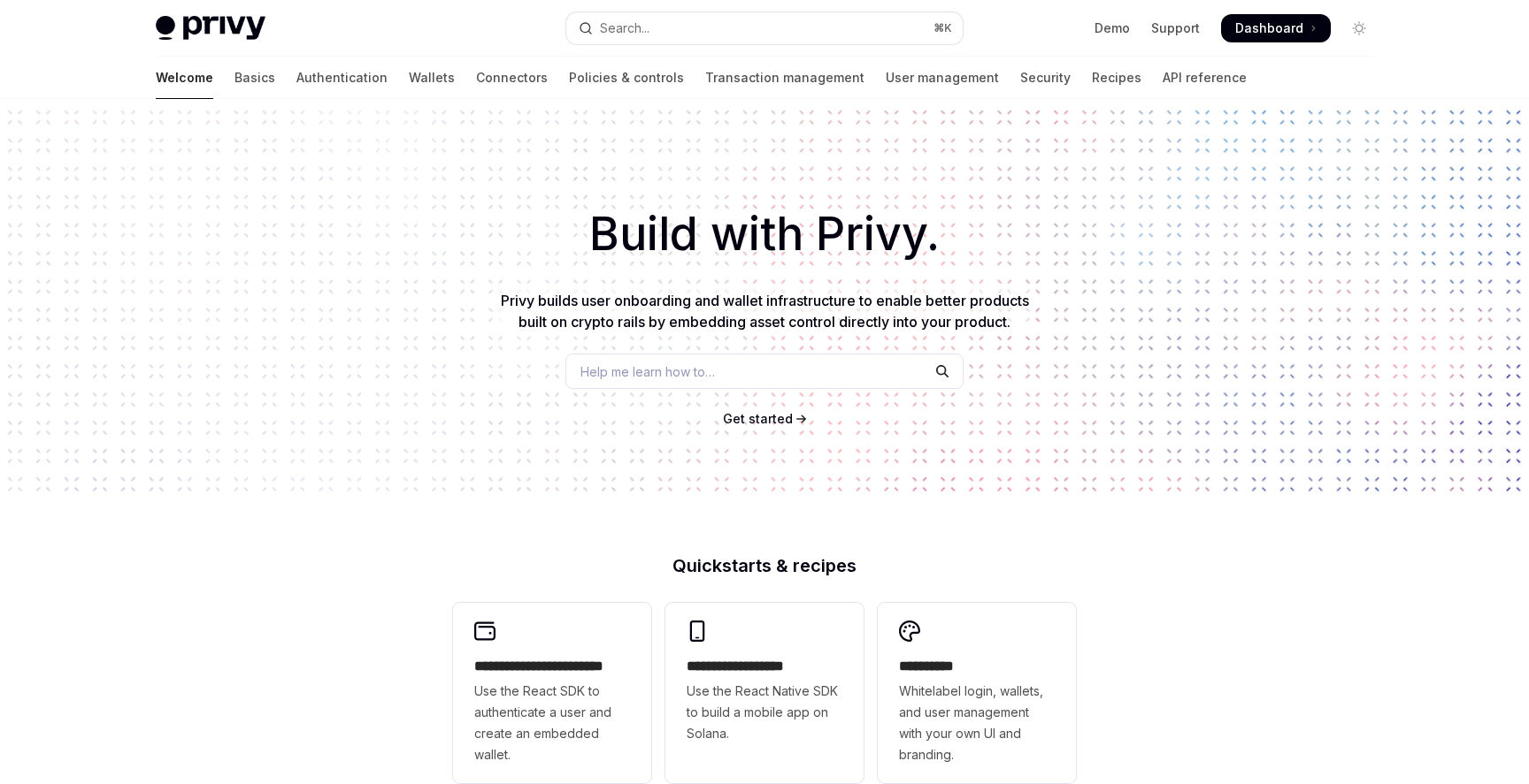
click at [1261, 17] on span at bounding box center [1276, 28] width 110 height 28
click at [409, 87] on link "Wallets" at bounding box center [431, 78] width 46 height 42
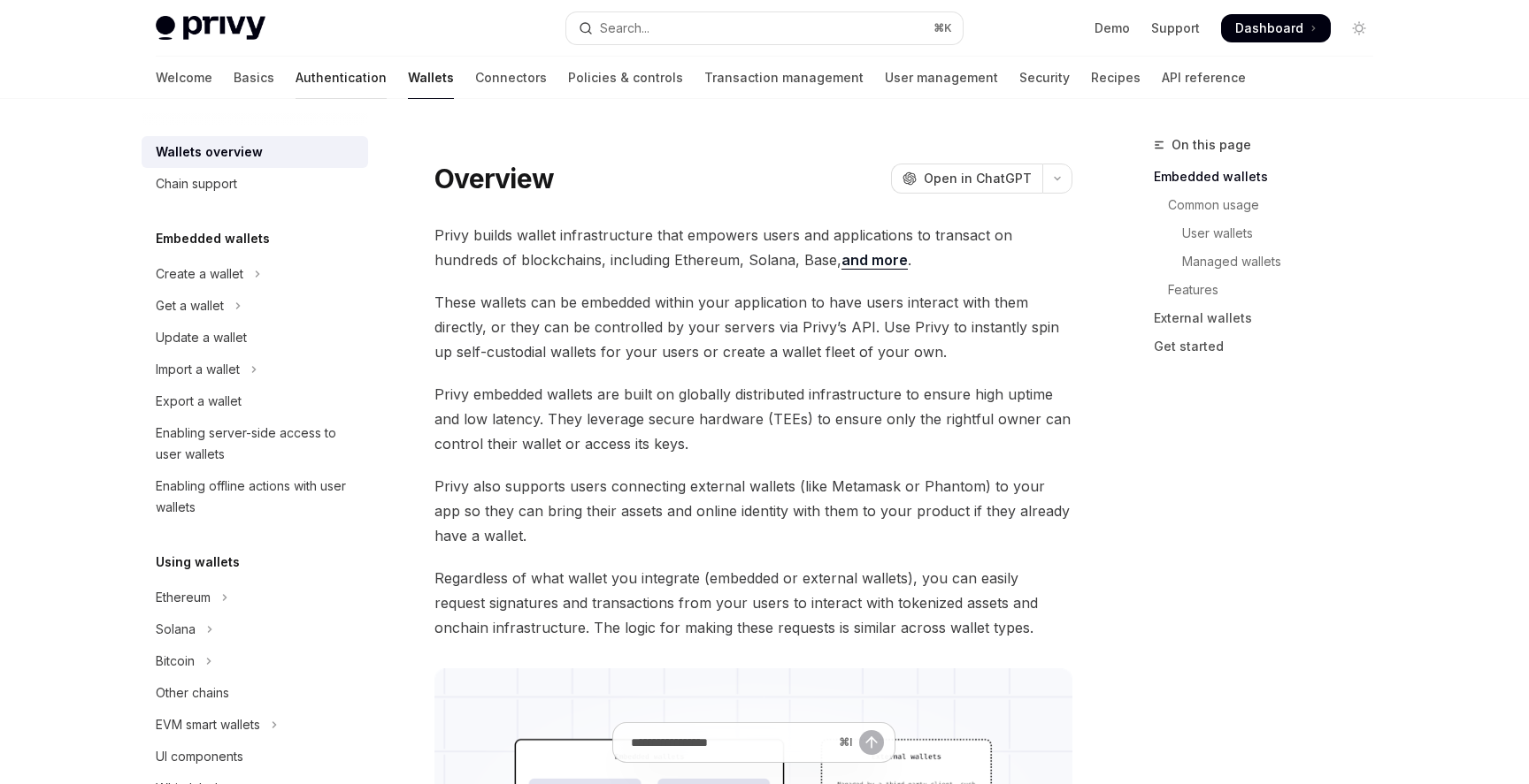
click at [295, 69] on link "Authentication" at bounding box center [340, 78] width 91 height 42
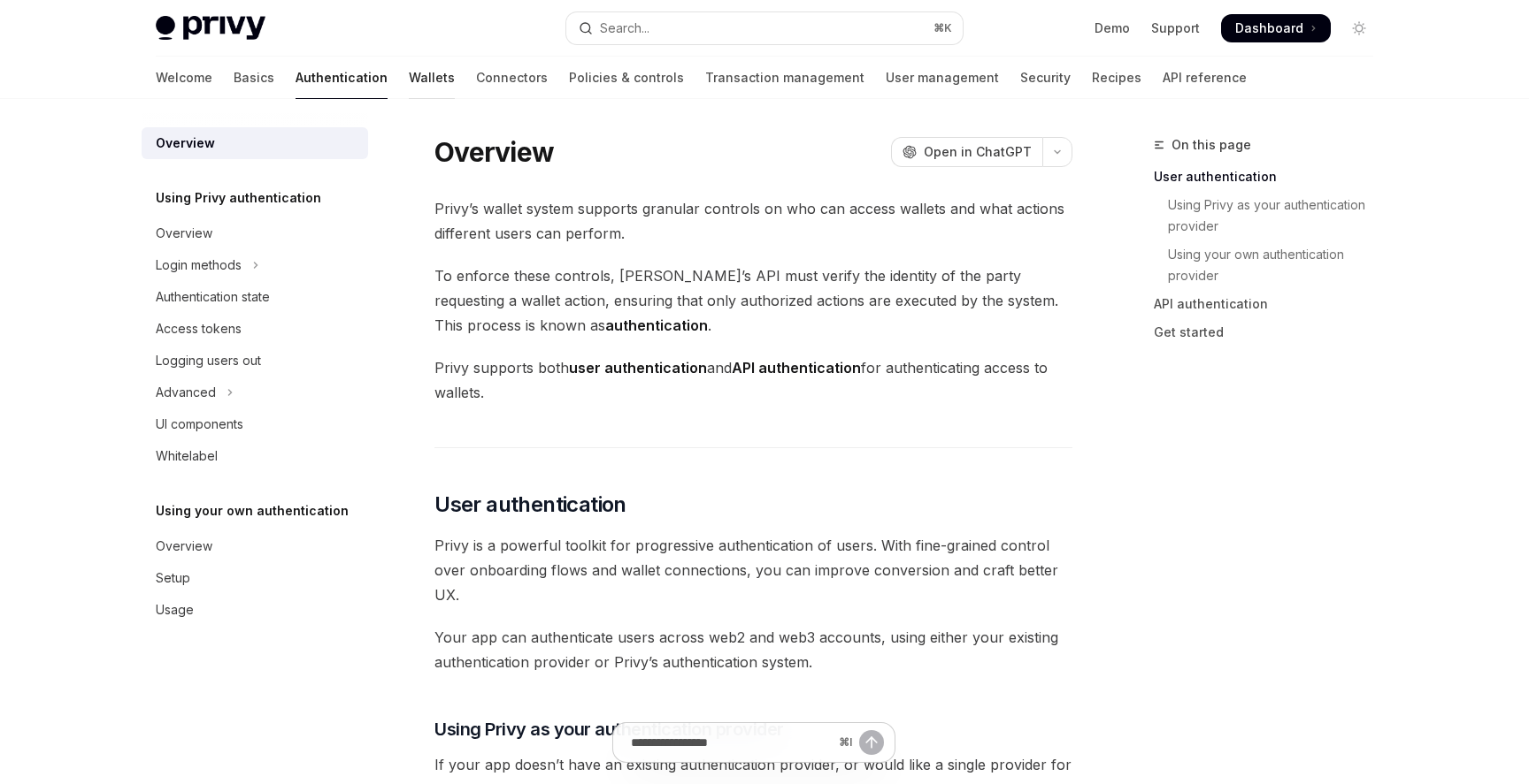
click at [409, 80] on link "Wallets" at bounding box center [431, 78] width 46 height 42
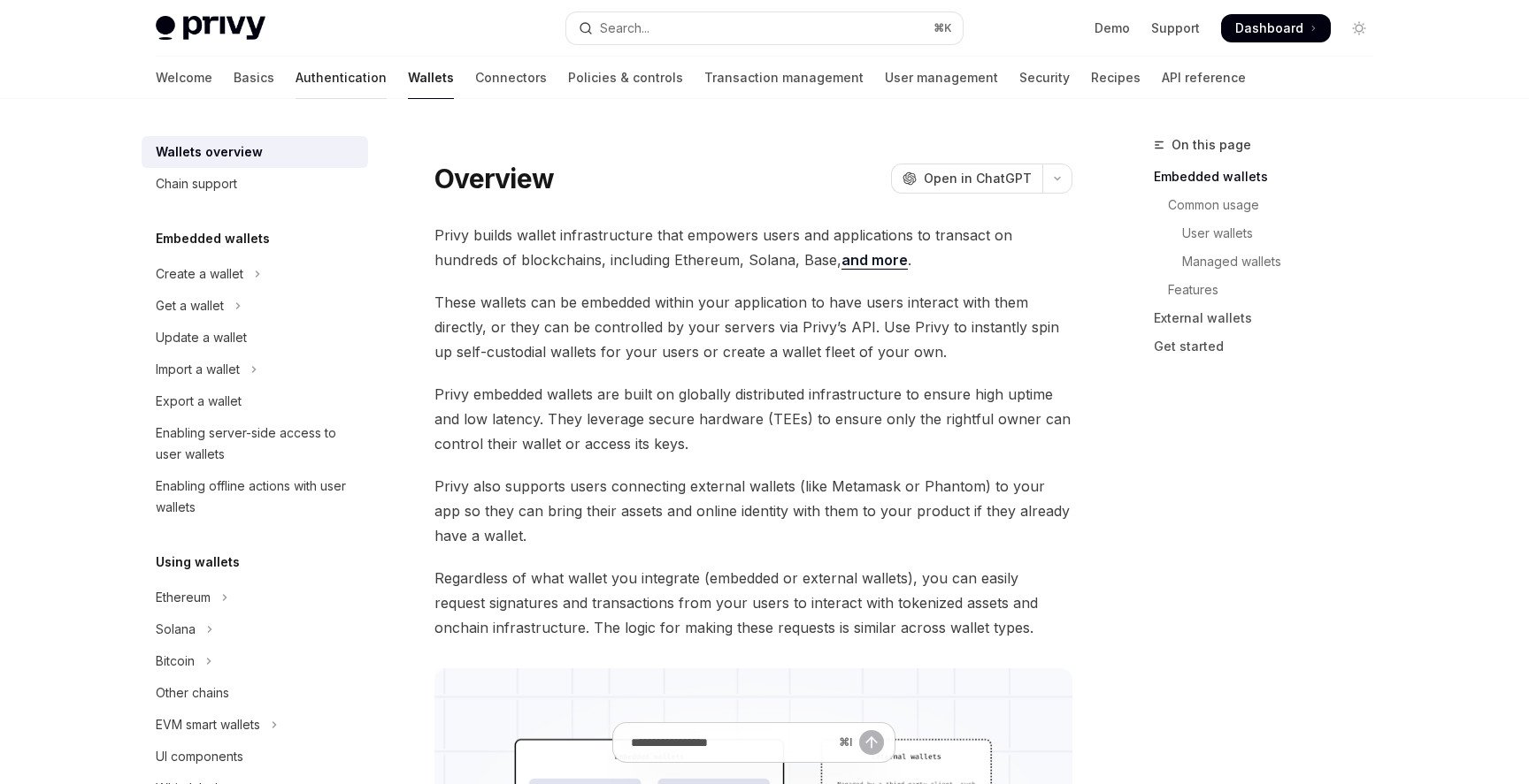
click at [295, 82] on link "Authentication" at bounding box center [340, 78] width 91 height 42
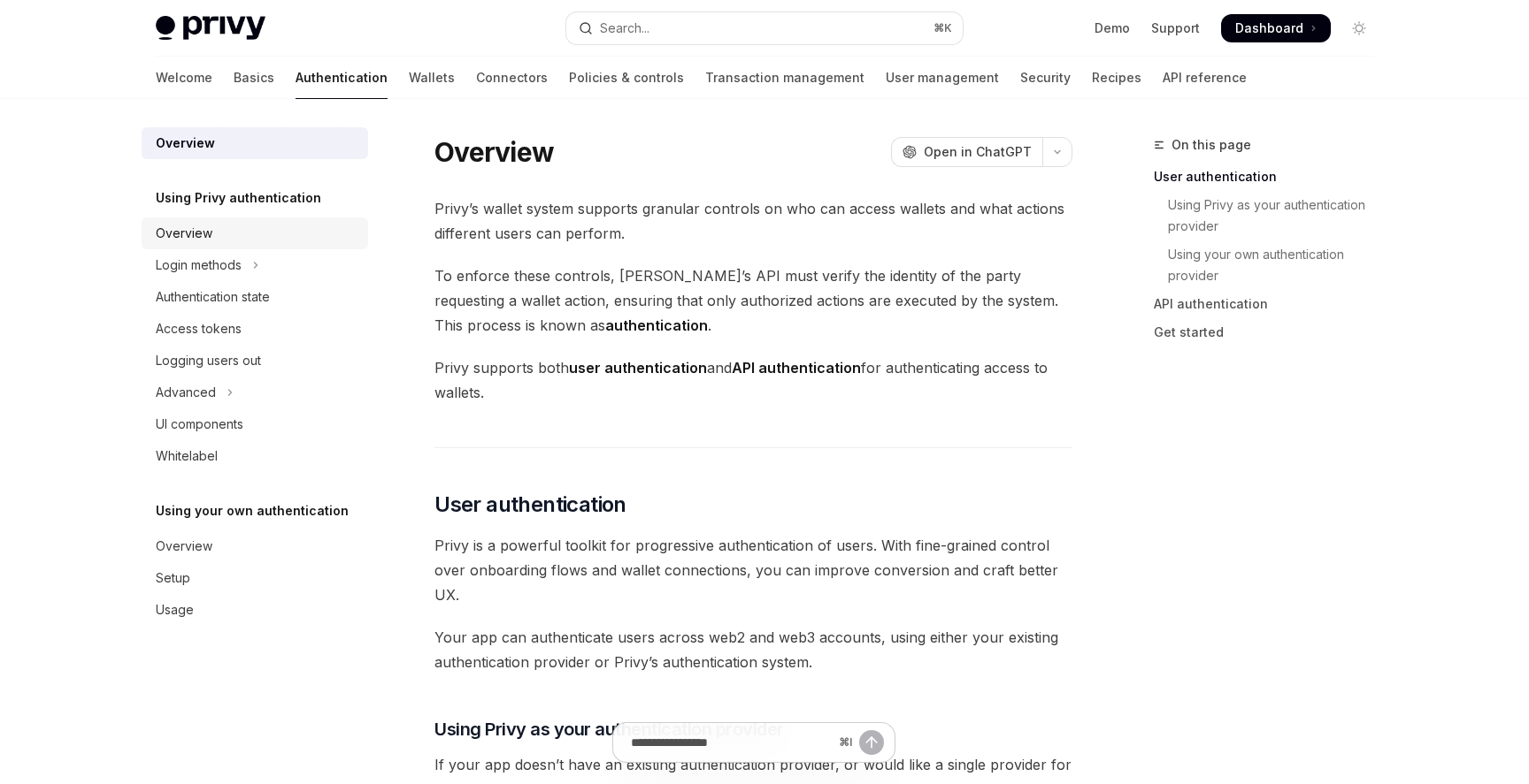
click at [242, 233] on div "Overview" at bounding box center [256, 234] width 201 height 22
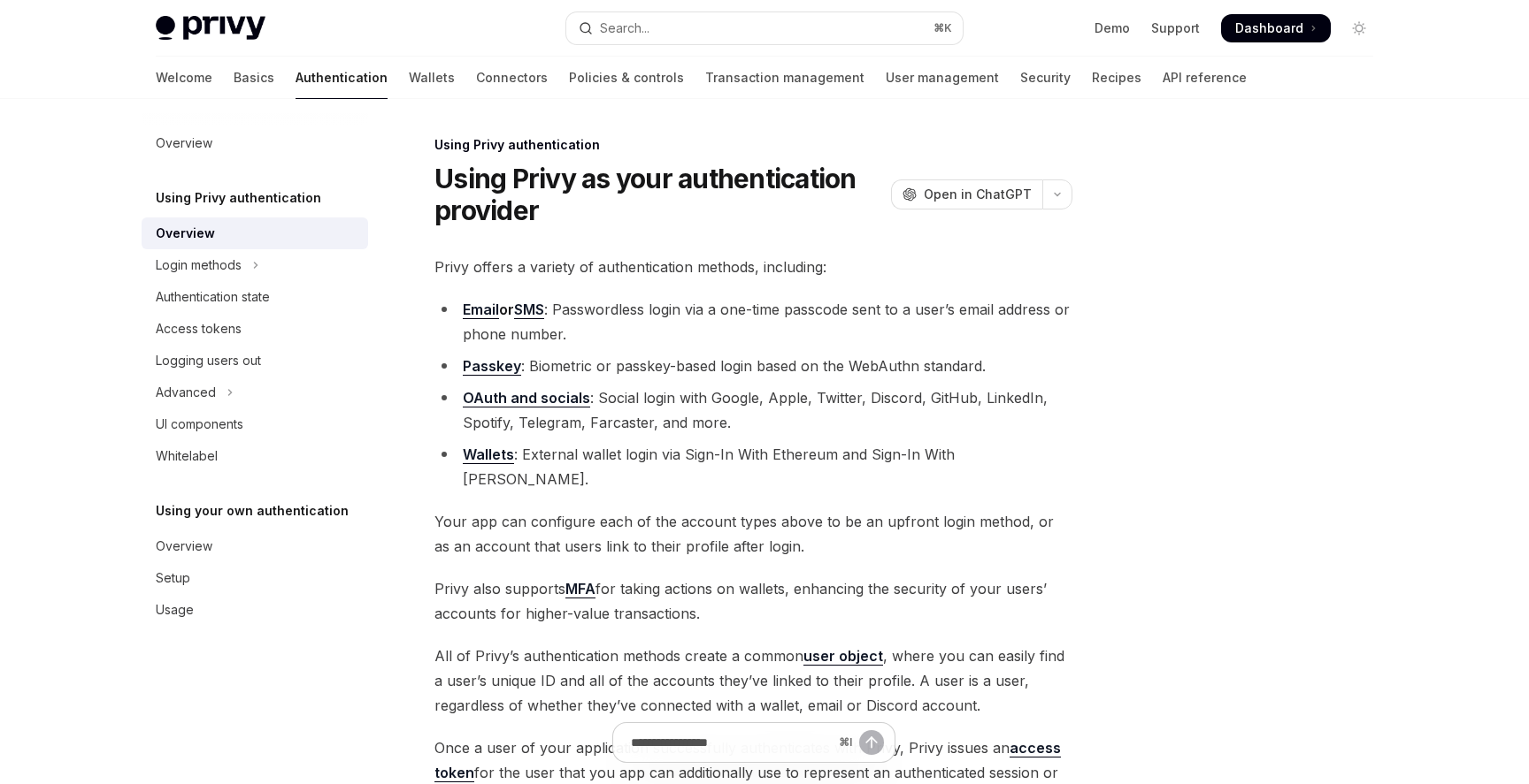
scroll to position [287, 0]
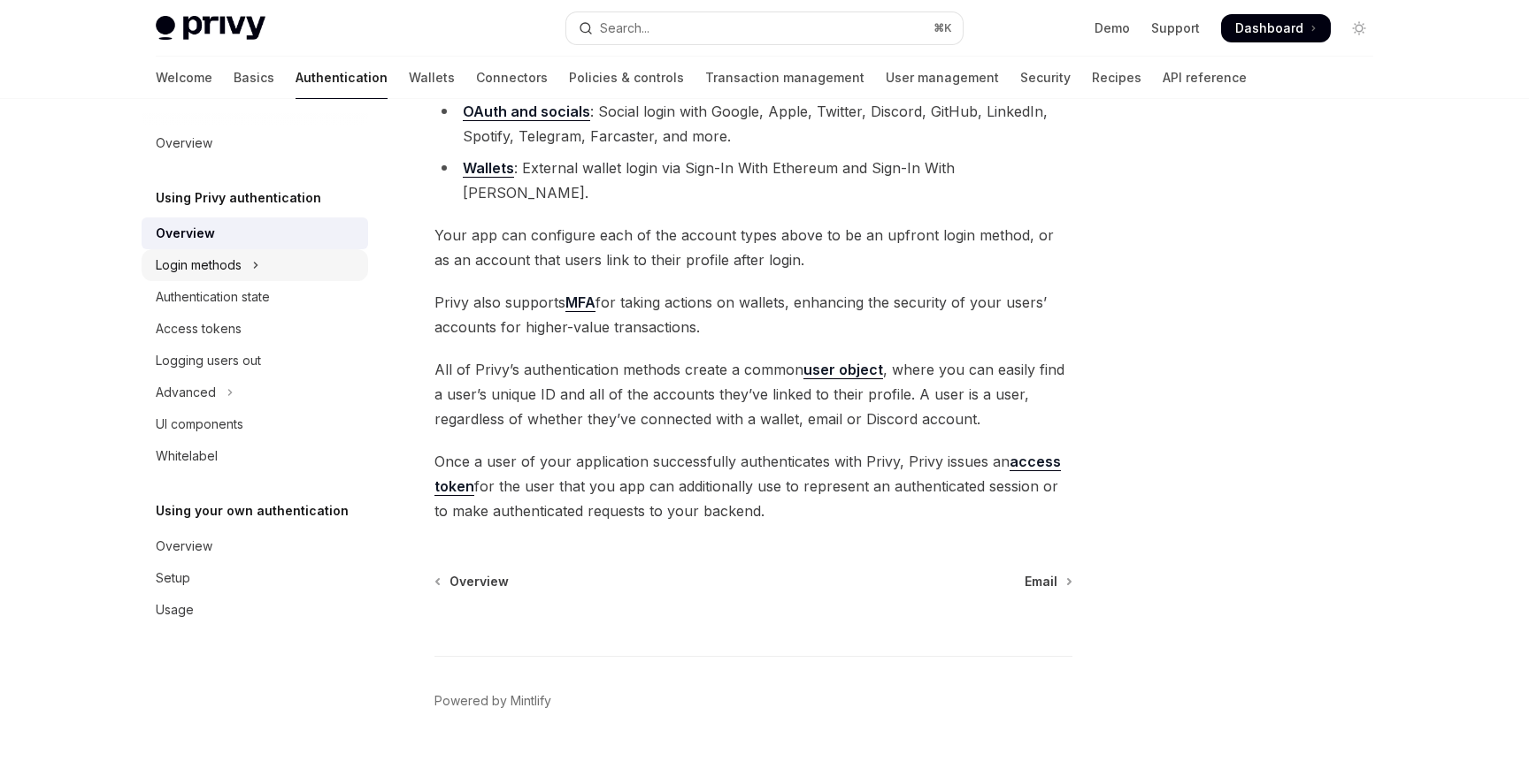
click at [320, 253] on button "Login methods" at bounding box center [255, 264] width 227 height 32
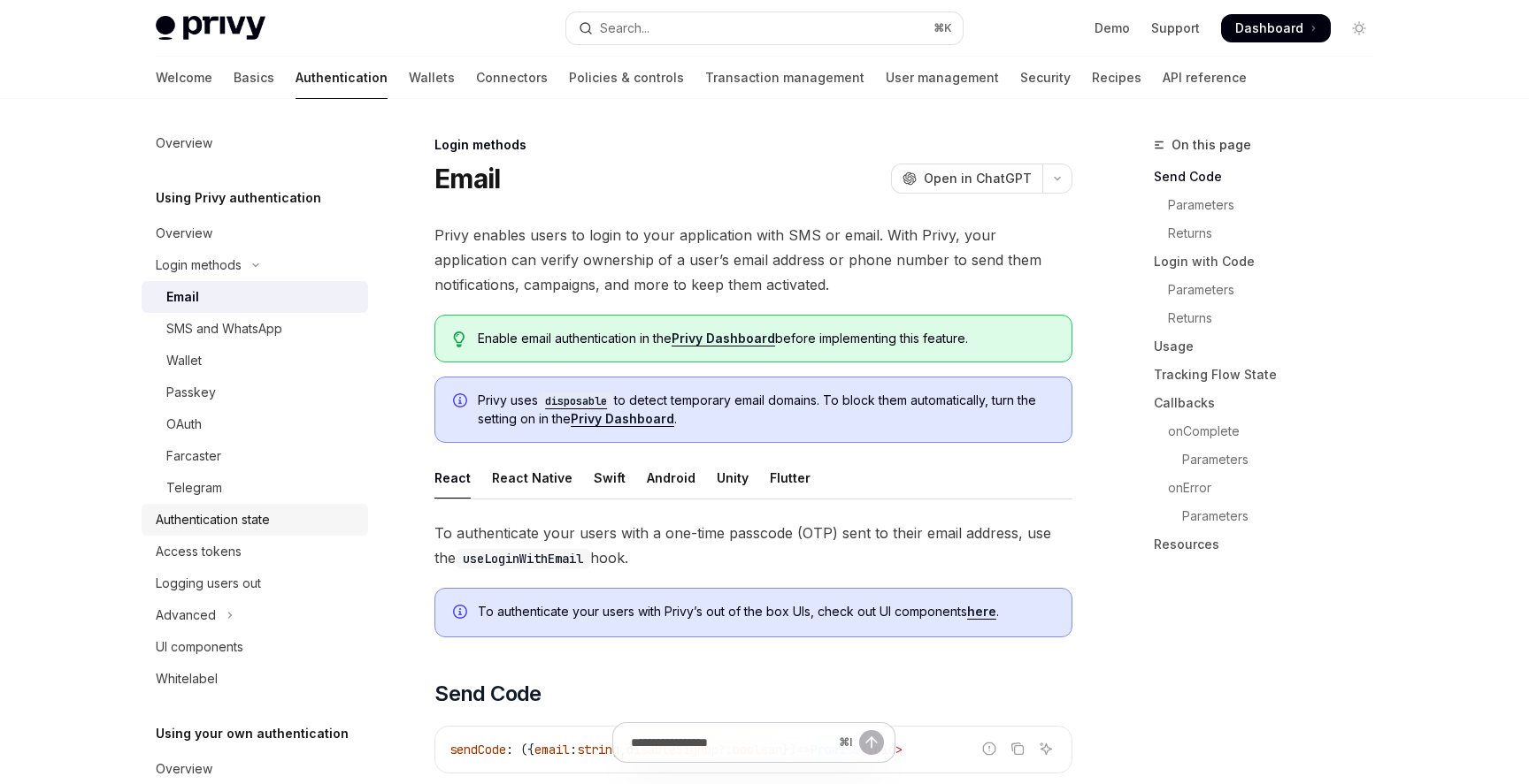
click at [278, 508] on link "Authentication state" at bounding box center [255, 520] width 227 height 32
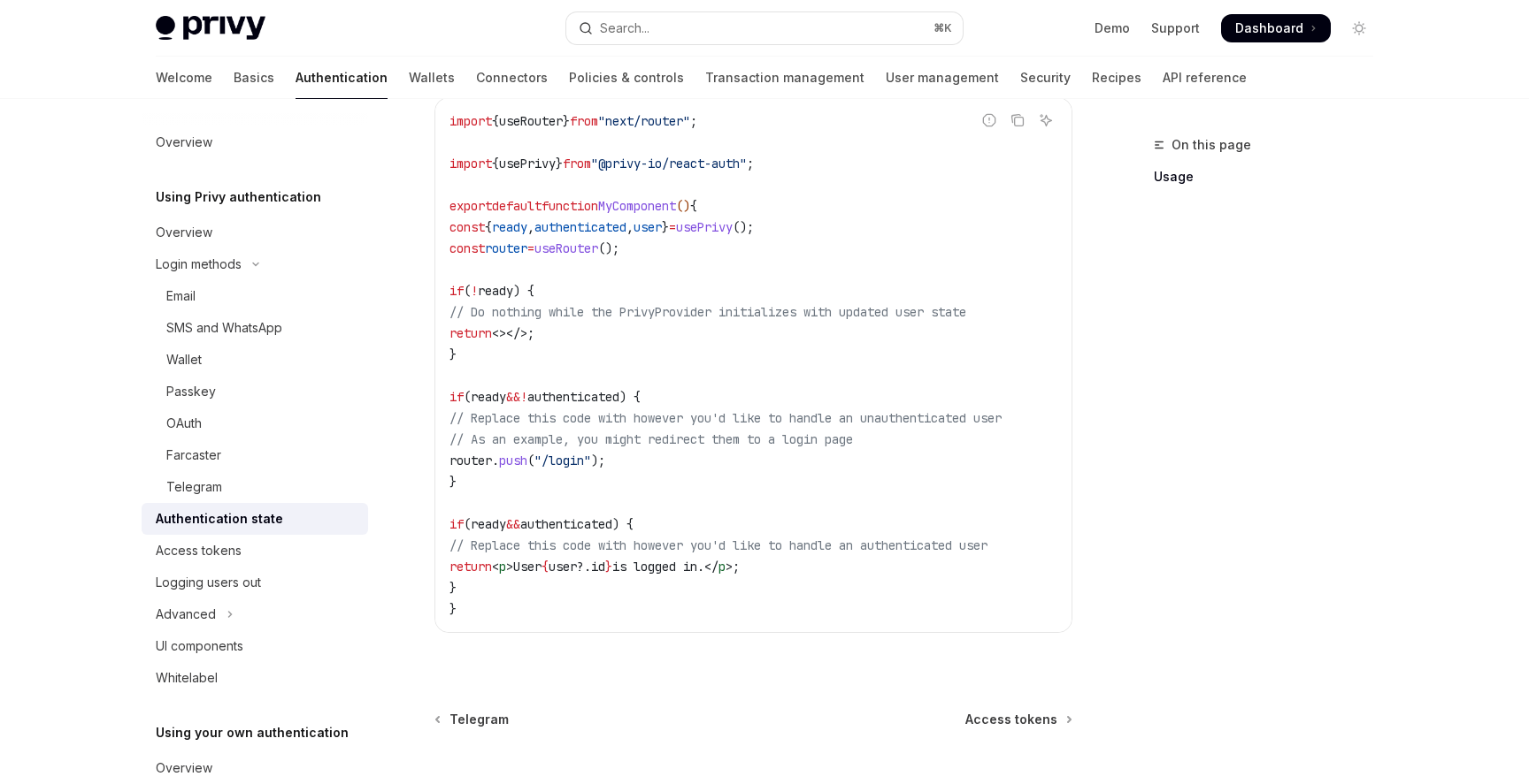
scroll to position [673, 0]
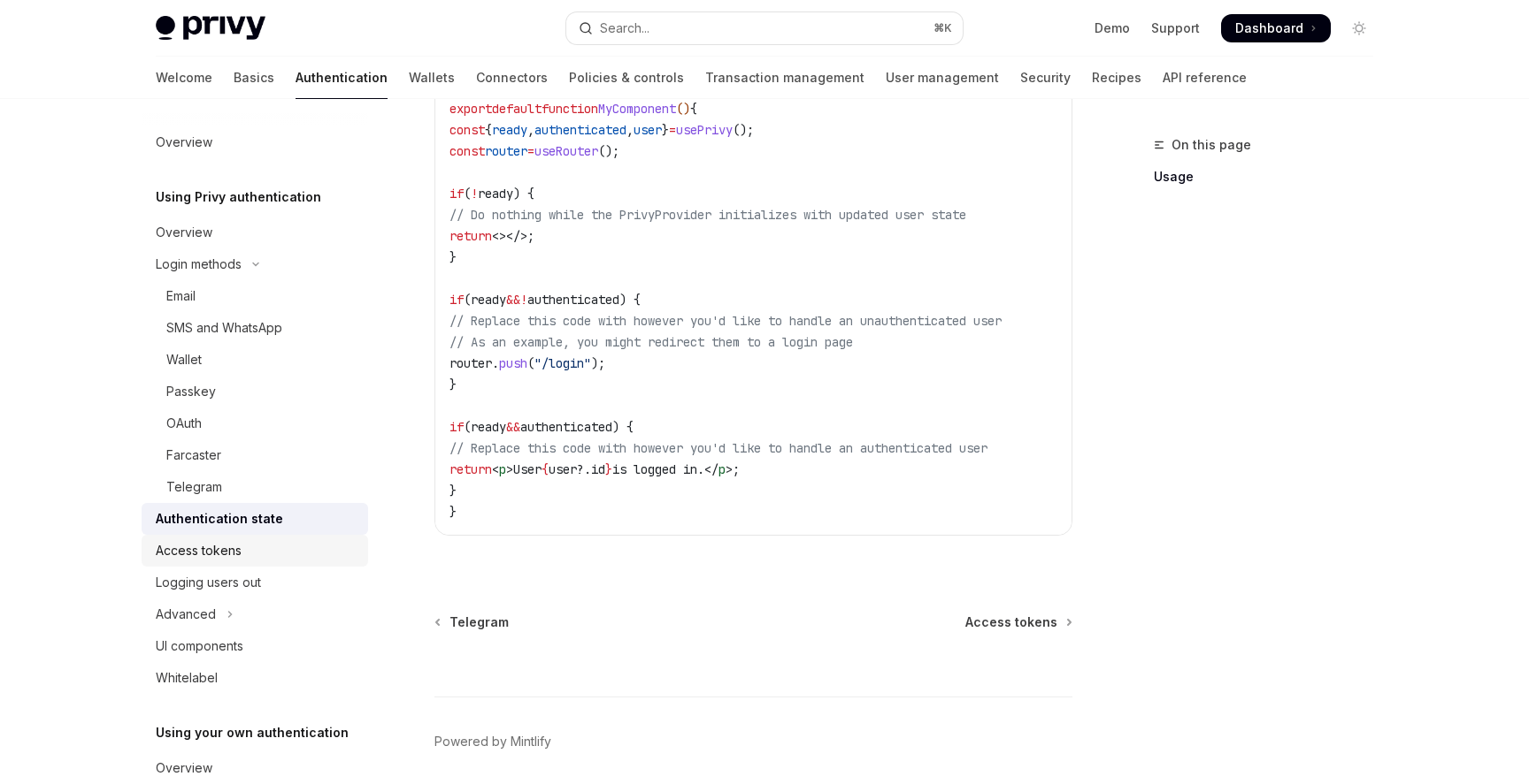
click at [289, 550] on div "Access tokens" at bounding box center [256, 551] width 201 height 22
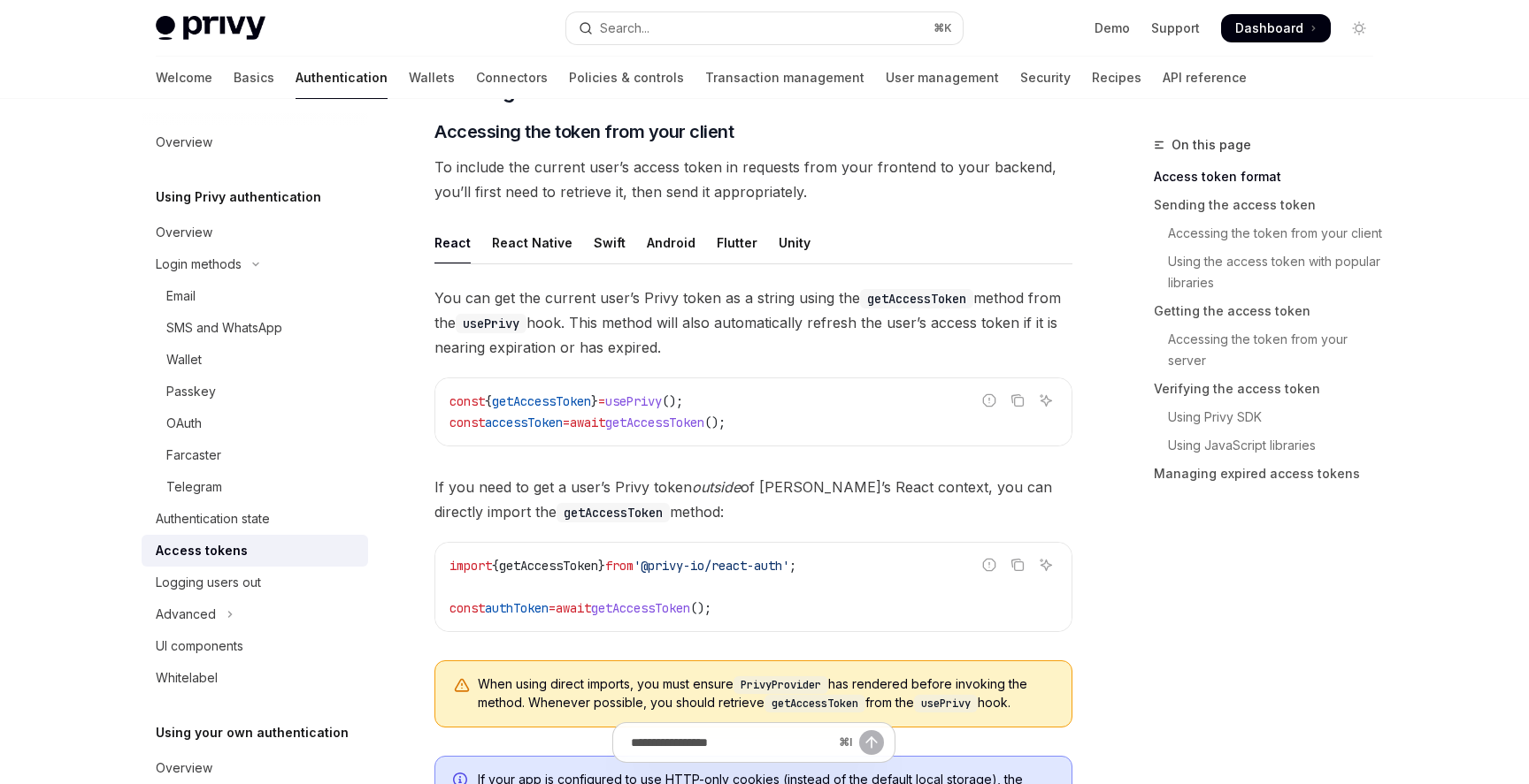
scroll to position [759, 0]
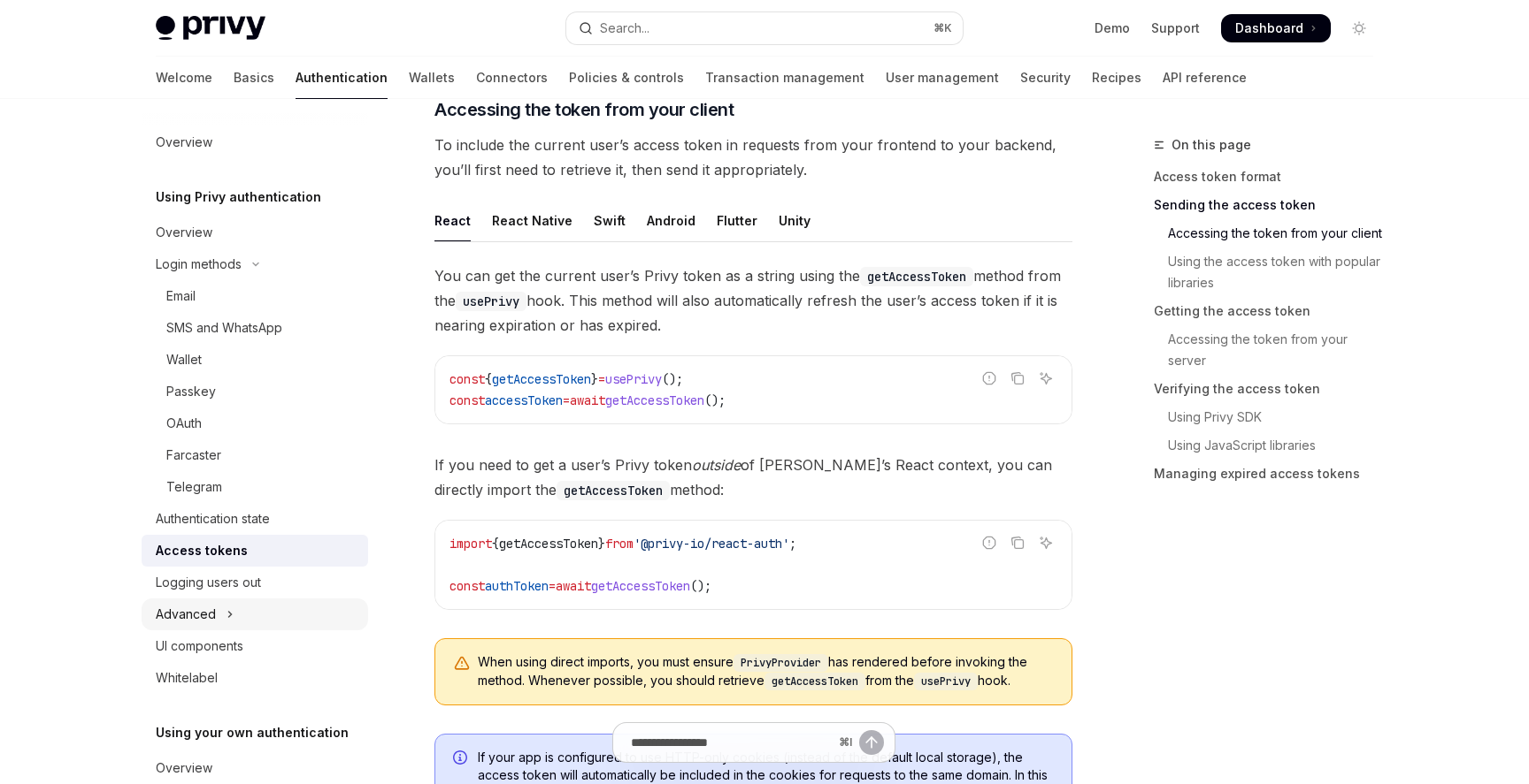
click at [224, 612] on button "Advanced" at bounding box center [255, 614] width 227 height 32
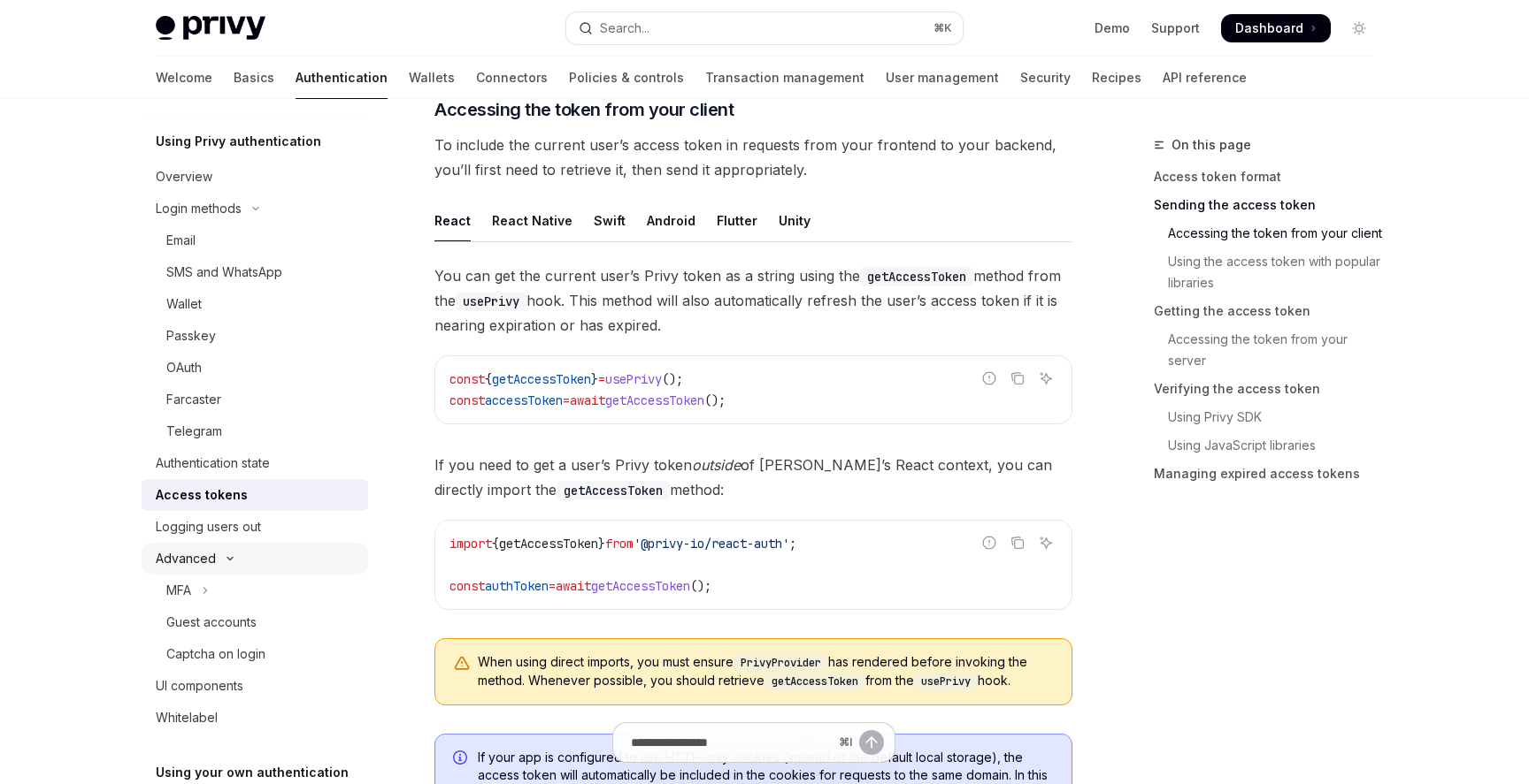
scroll to position [0, 0]
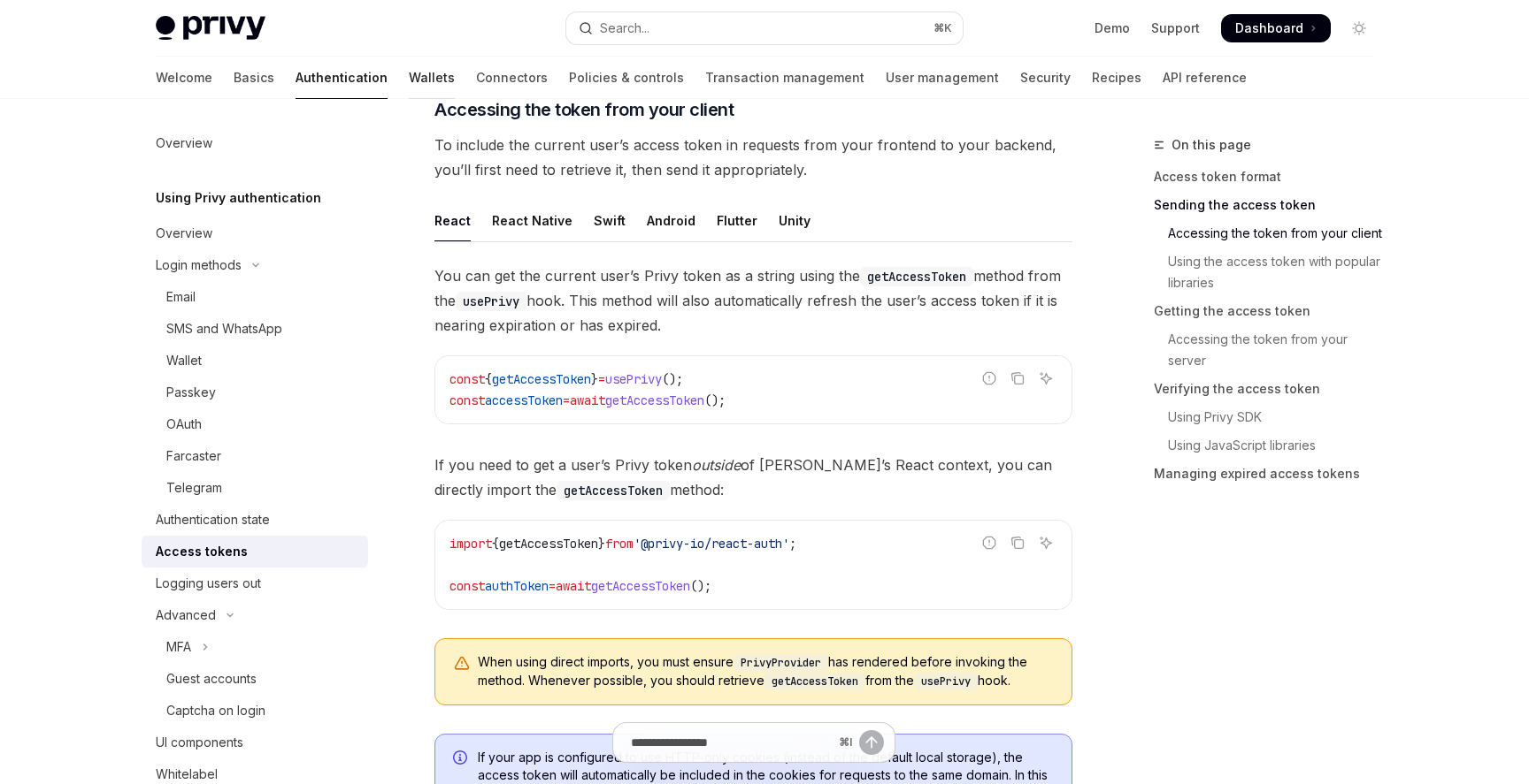
click at [409, 75] on link "Wallets" at bounding box center [431, 78] width 46 height 42
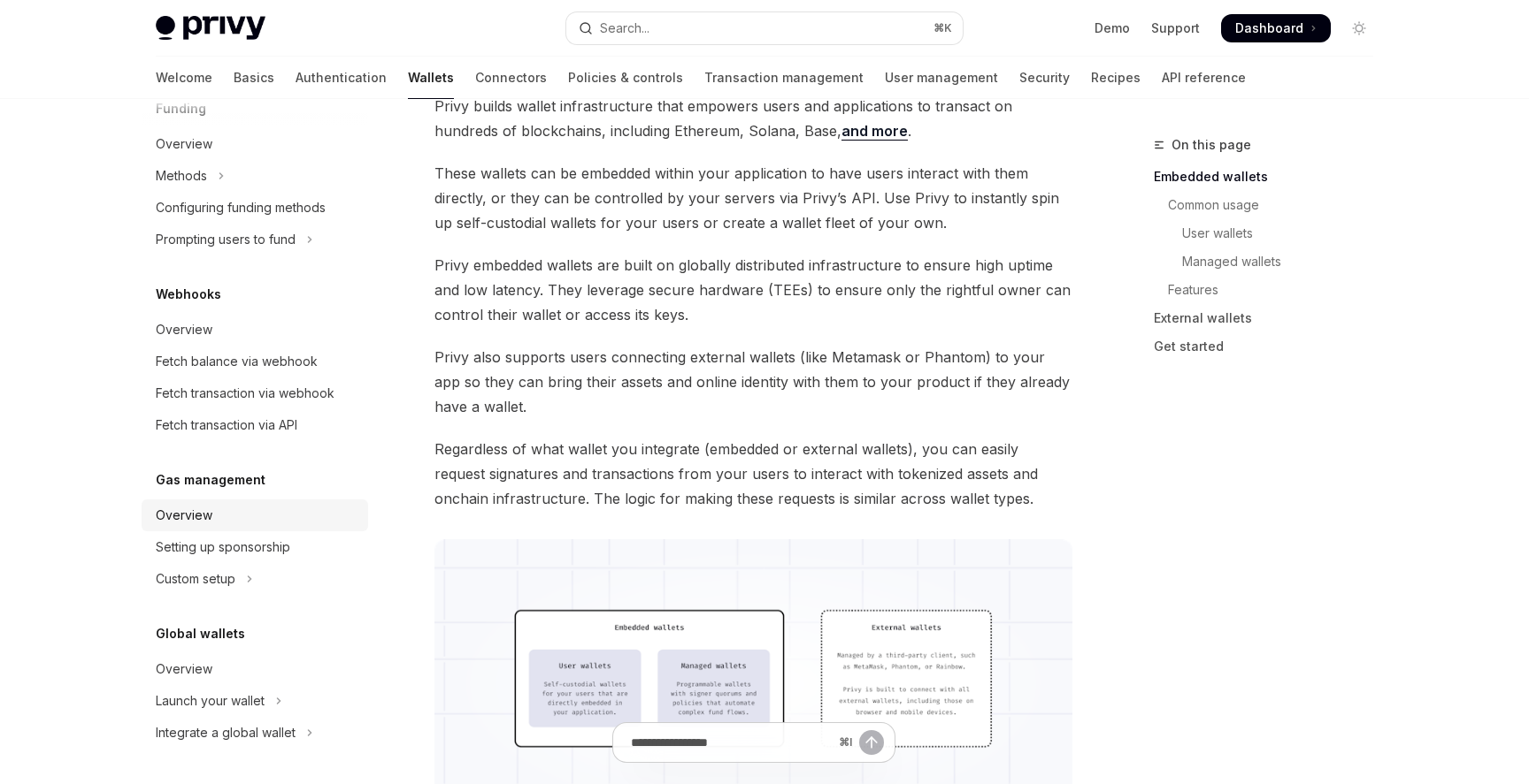
scroll to position [707, 0]
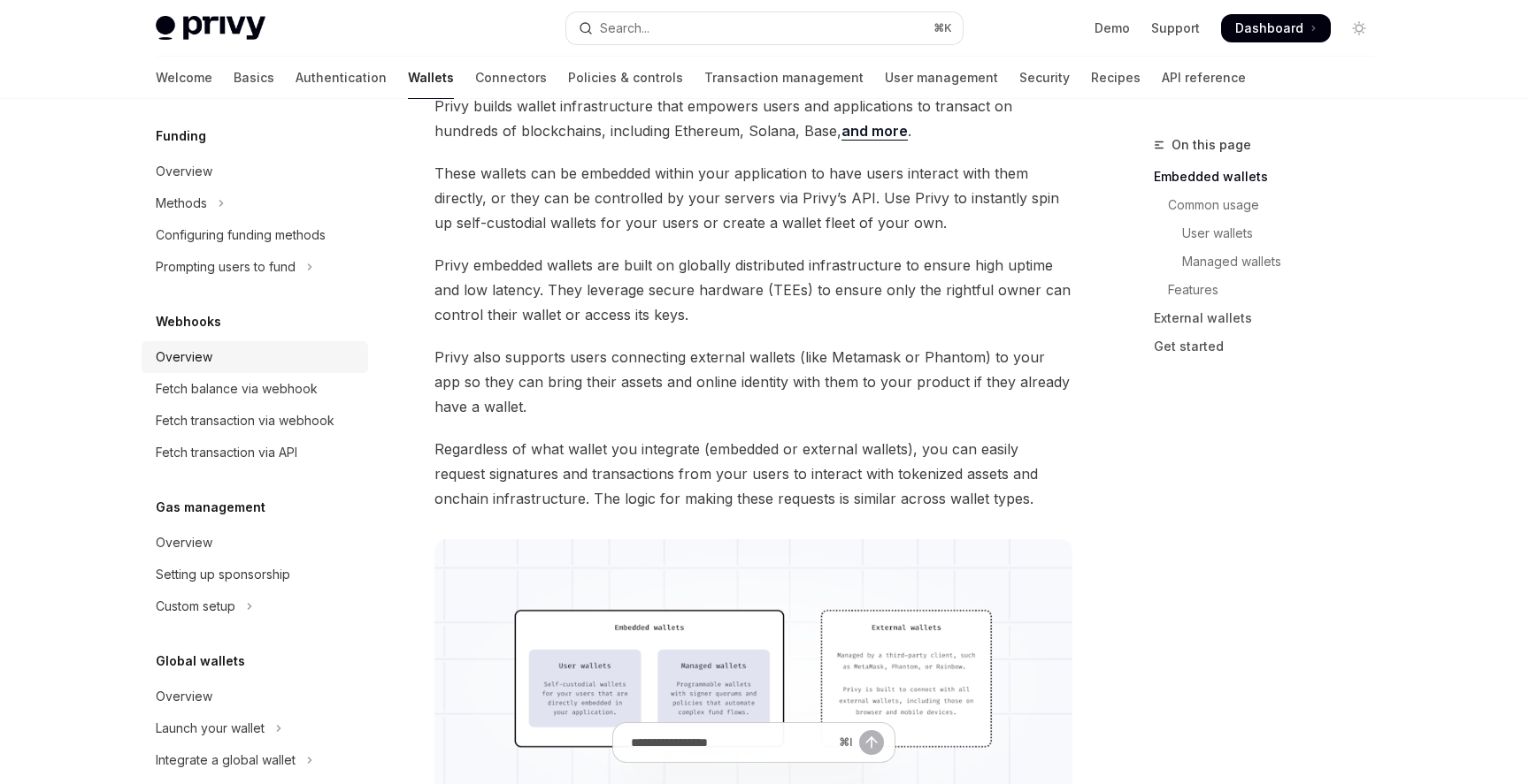
click at [272, 359] on div "Overview" at bounding box center [256, 357] width 201 height 22
type textarea "*"
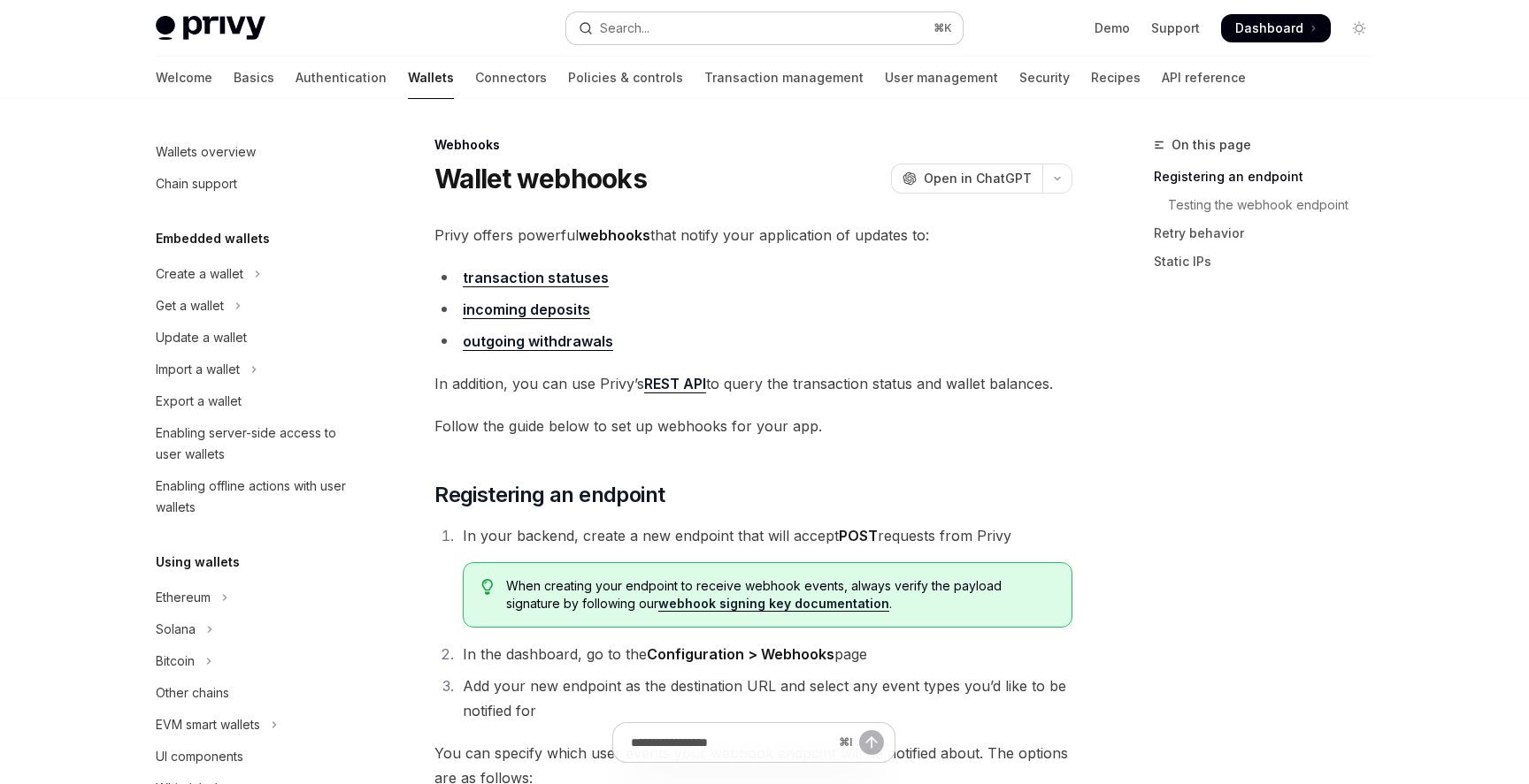
click at [636, 27] on div "Search..." at bounding box center [625, 29] width 50 height 22
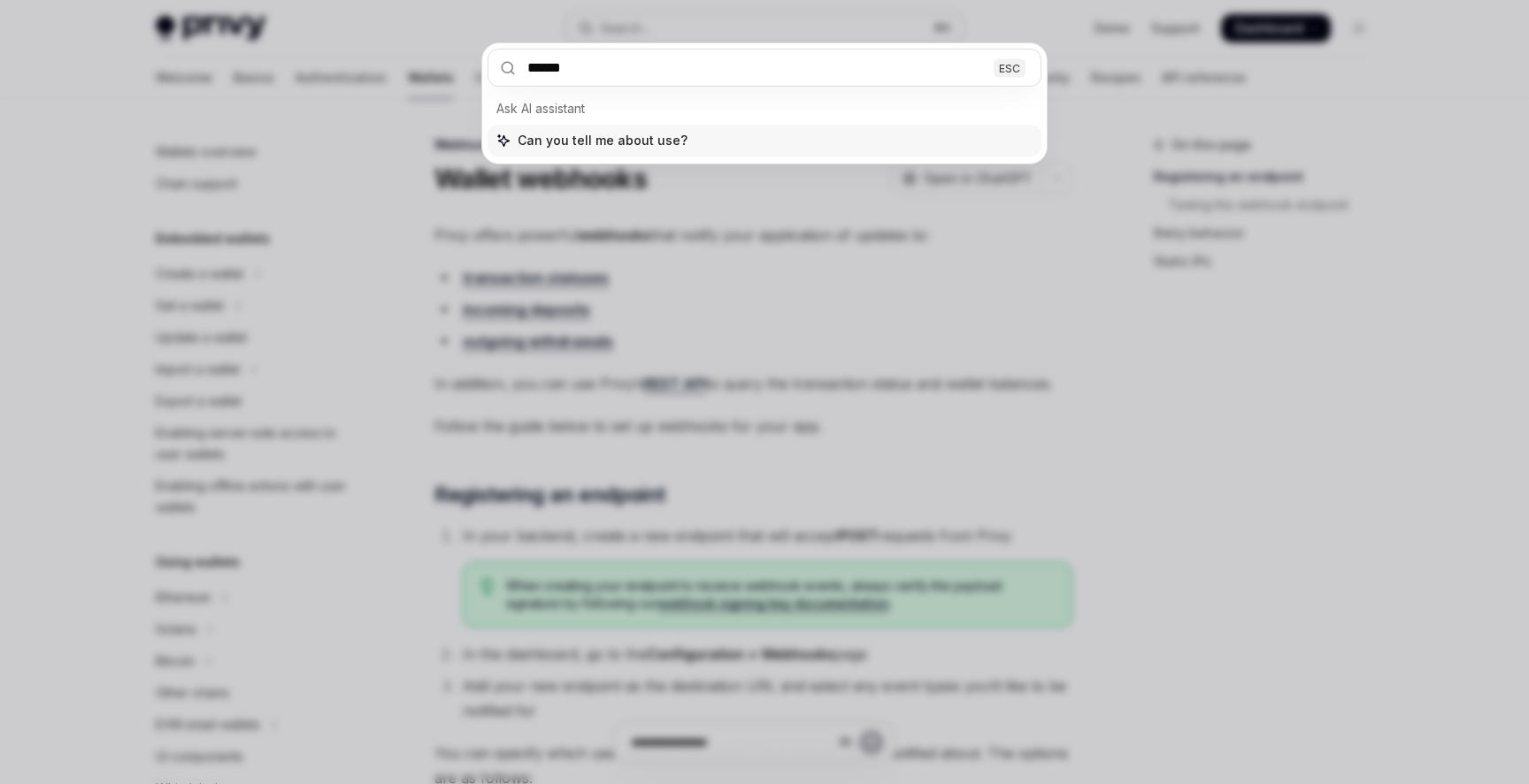
type input "*******"
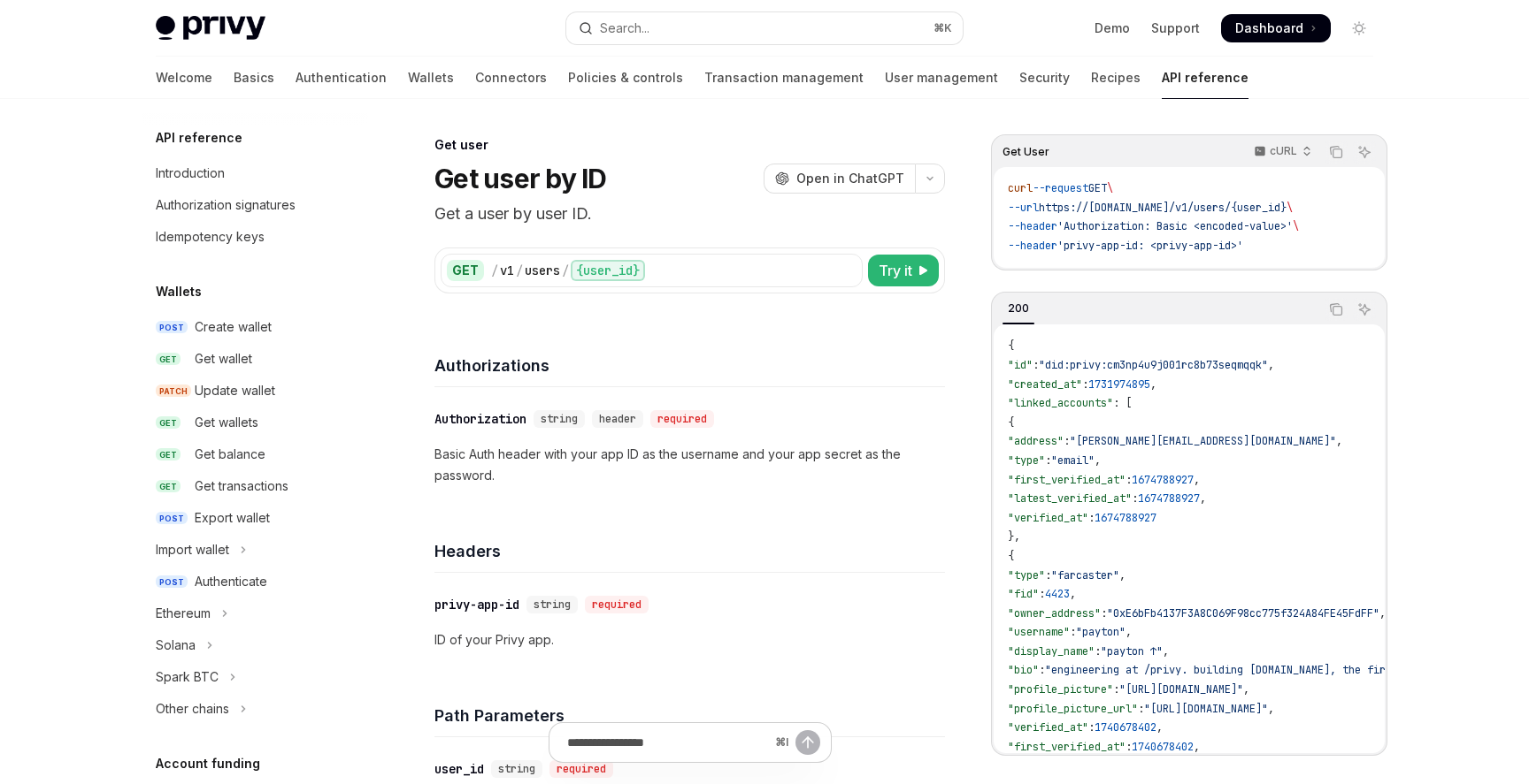
type textarea "*"
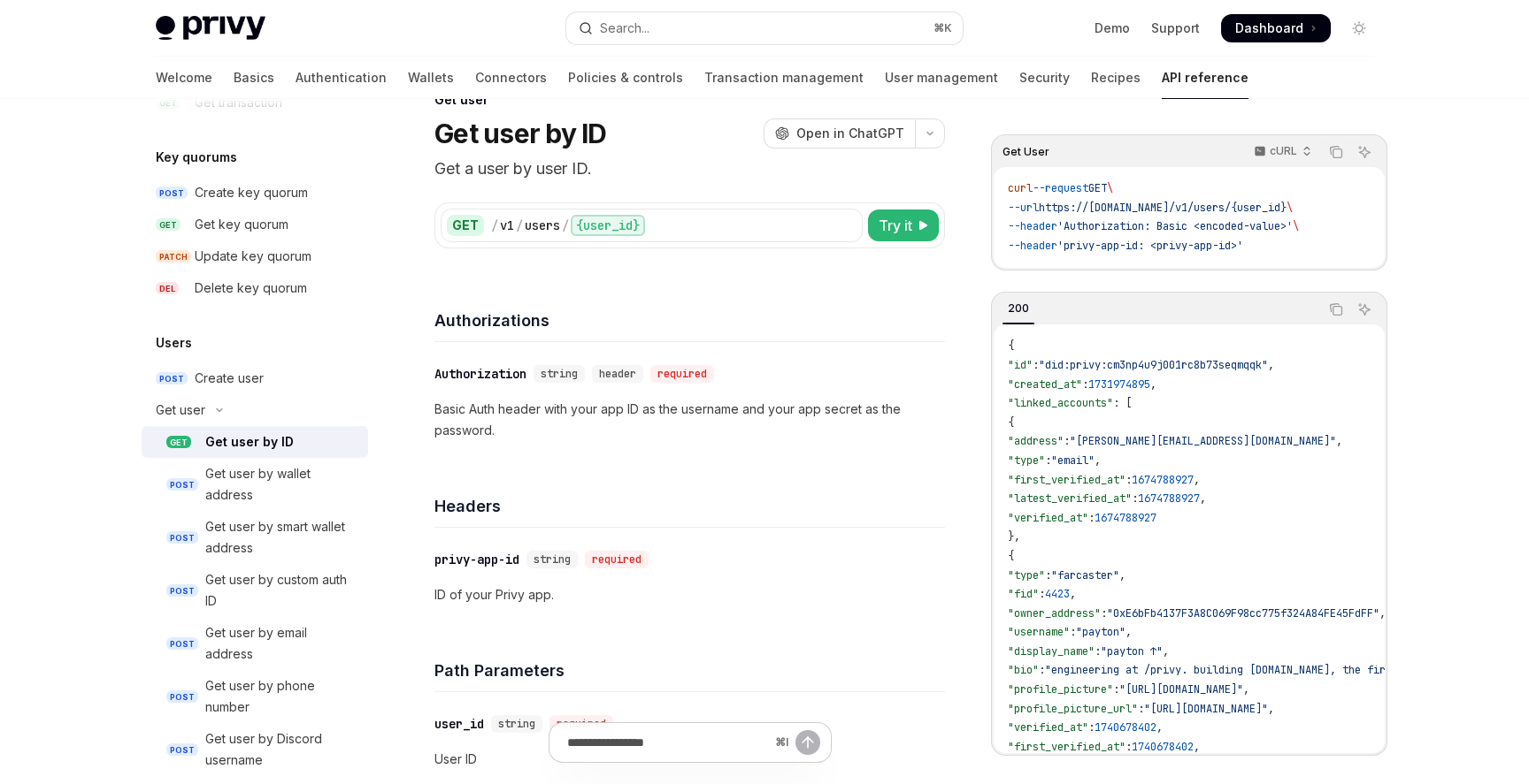
scroll to position [11, 0]
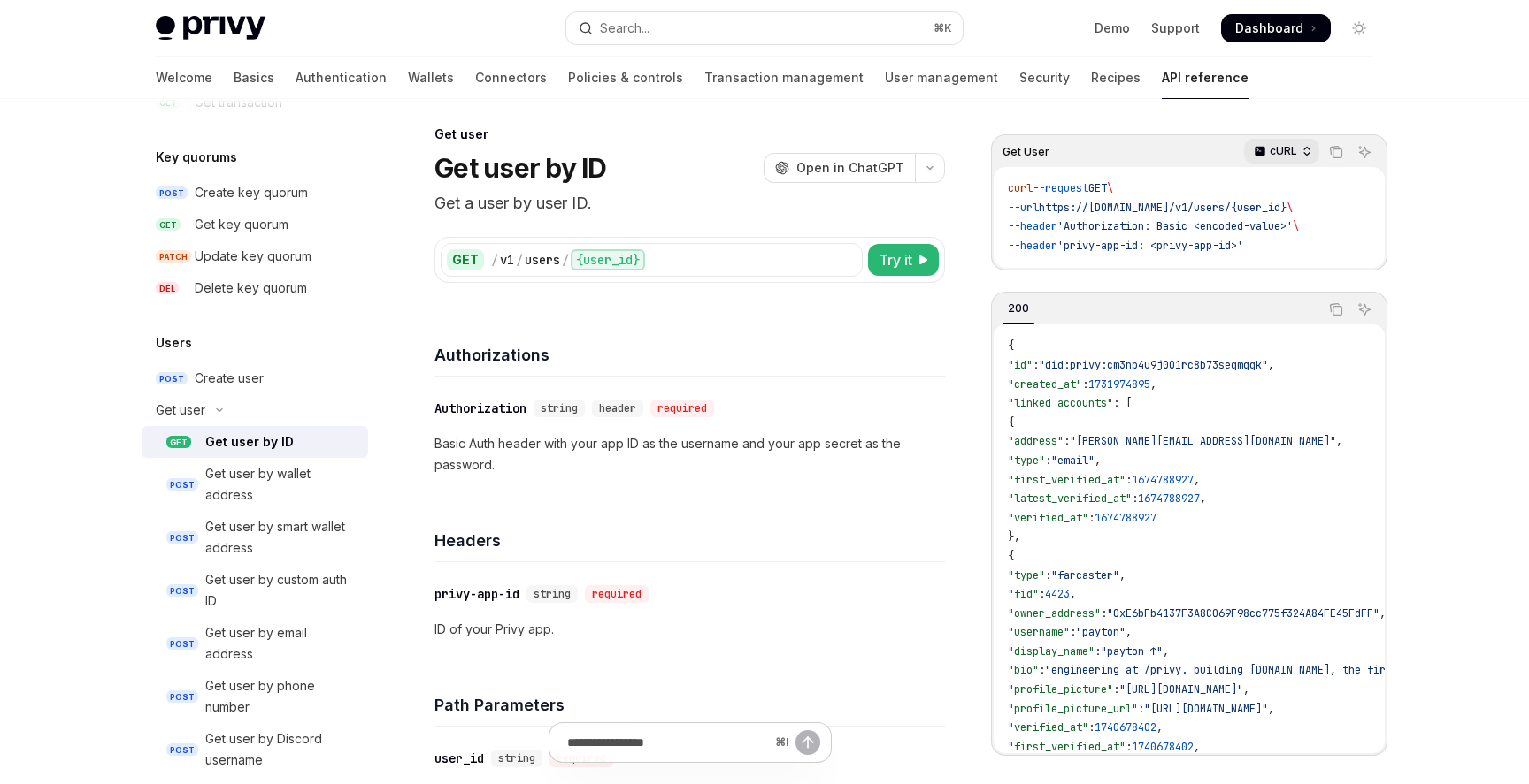
click at [1301, 148] on icon "button" at bounding box center [1307, 152] width 13 height 13
click at [1249, 254] on div "Javascript" at bounding box center [1244, 258] width 92 height 14
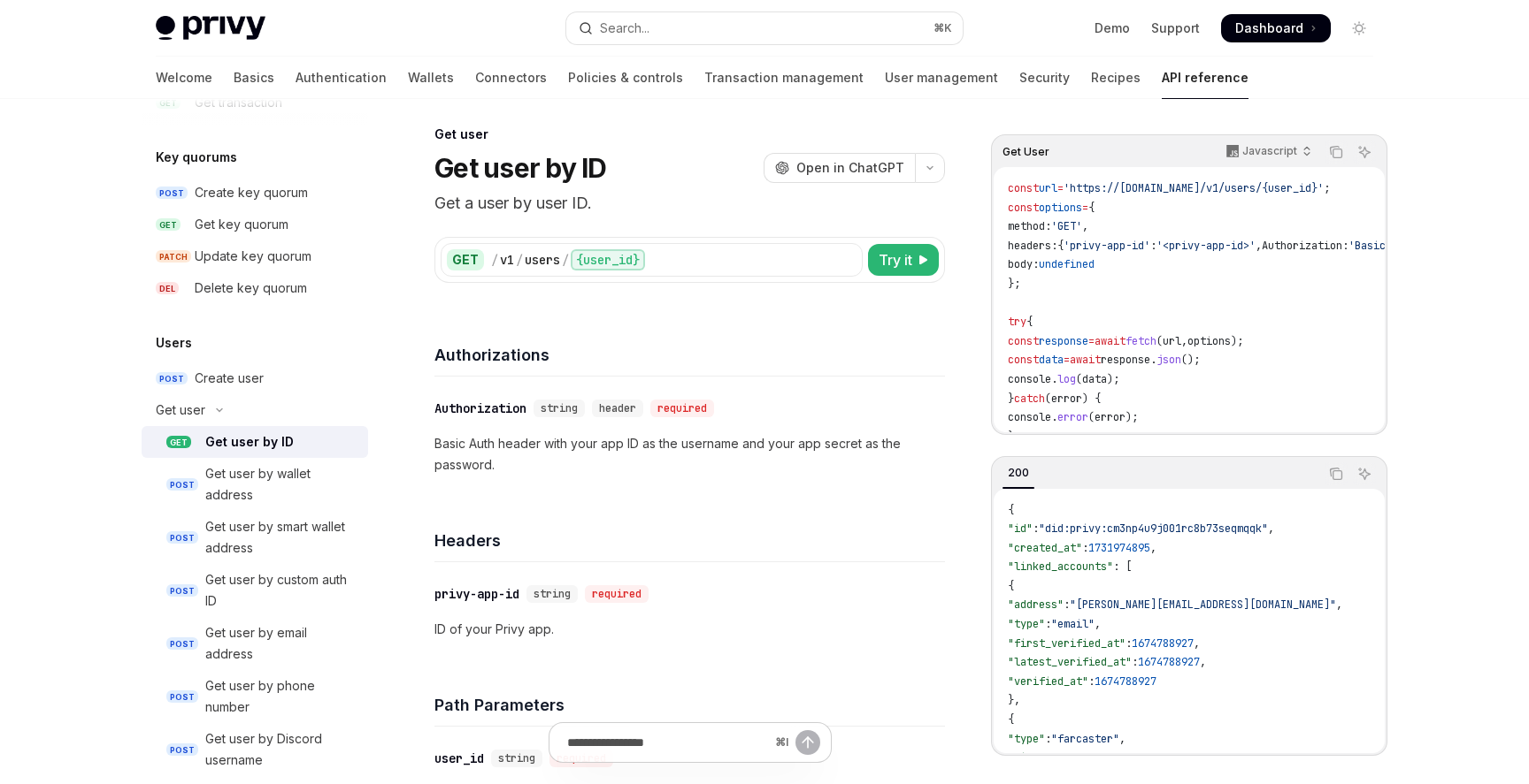
scroll to position [23, 0]
